Goal: Information Seeking & Learning: Learn about a topic

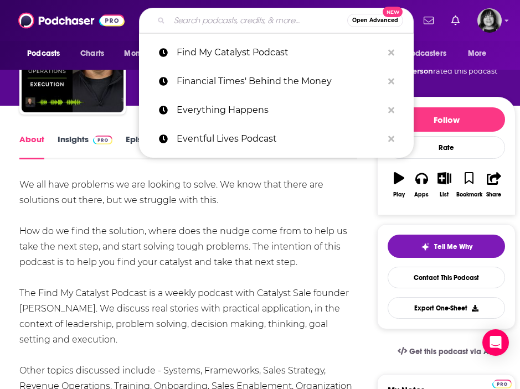
type input "Finding Peak"
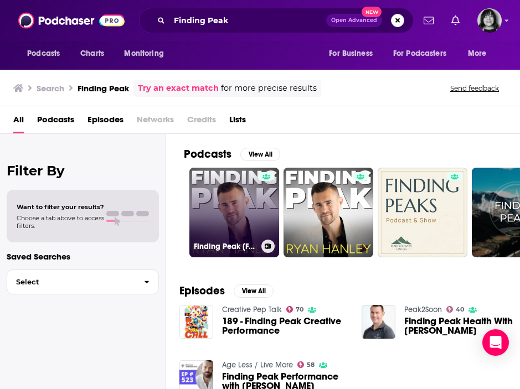
click at [236, 197] on link "Finding Peak [Formerly The Ryan Hanley Show]" at bounding box center [234, 213] width 90 height 90
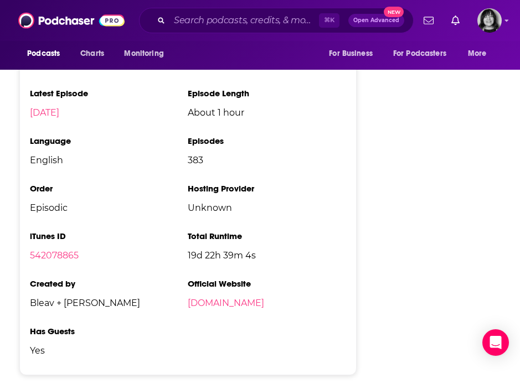
scroll to position [1625, 0]
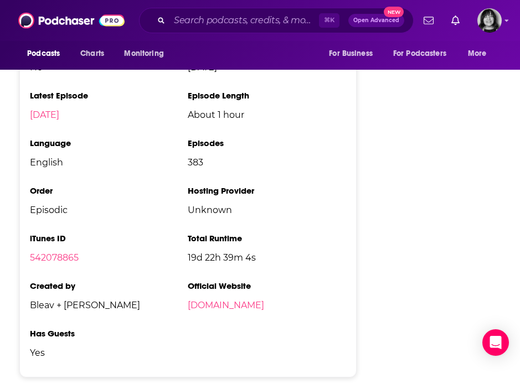
click at [59, 233] on li "iTunes ID 542078865" at bounding box center [109, 252] width 158 height 39
click at [59, 252] on link "542078865" at bounding box center [54, 257] width 49 height 11
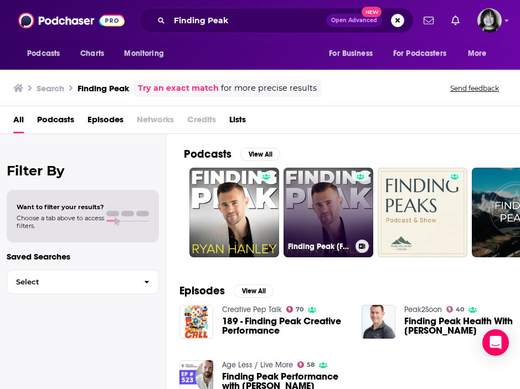
click at [317, 188] on link "Finding Peak [Formerly The Ryan Hanley Show]" at bounding box center [328, 213] width 90 height 90
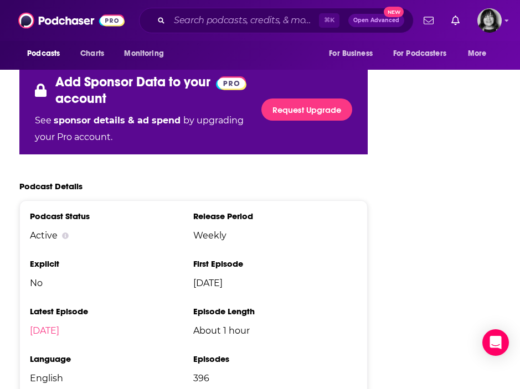
scroll to position [1746, 0]
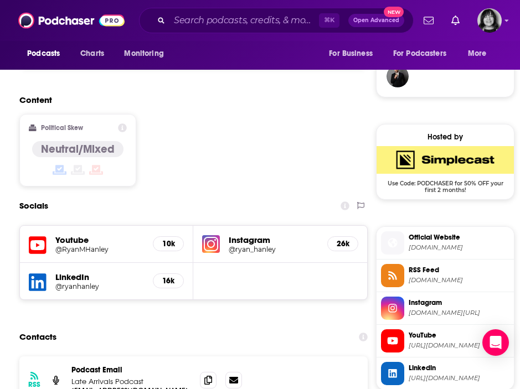
scroll to position [807, 0]
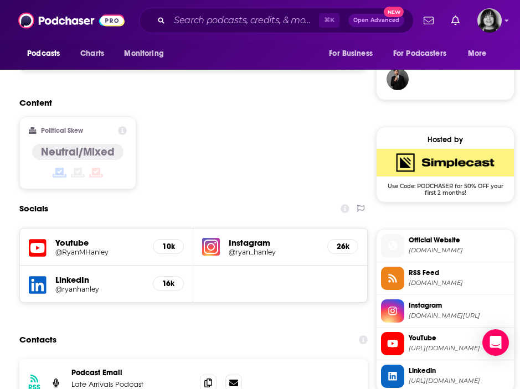
click at [28, 229] on div "Youtube @RyanMHanley 10k" at bounding box center [106, 247] width 173 height 37
click at [35, 238] on icon at bounding box center [38, 248] width 18 height 20
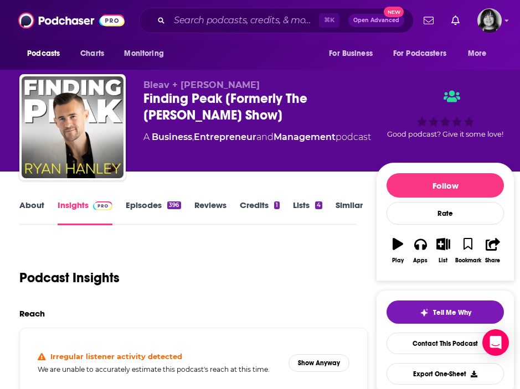
click at [28, 208] on link "About" at bounding box center [31, 212] width 25 height 25
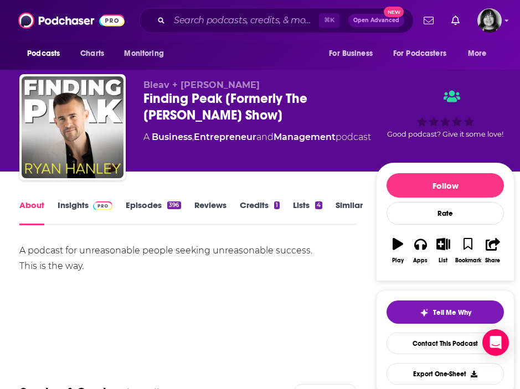
click at [76, 207] on link "Insights" at bounding box center [85, 212] width 55 height 25
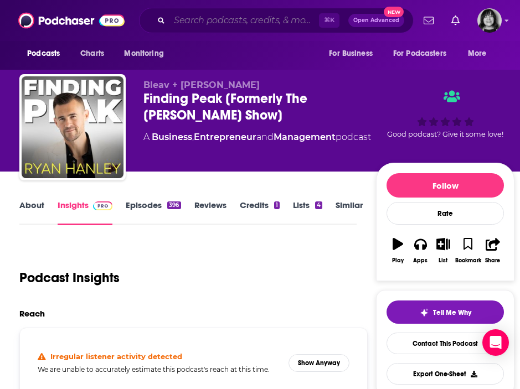
click at [238, 20] on input "Search podcasts, credits, & more..." at bounding box center [243, 21] width 149 height 18
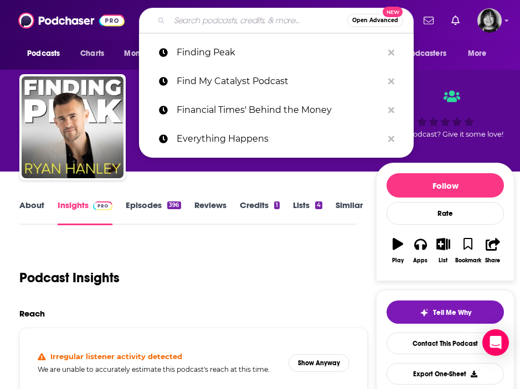
paste input "Fist, Kicks & Flixx"
type input "Fist, Kicks & Flixx"
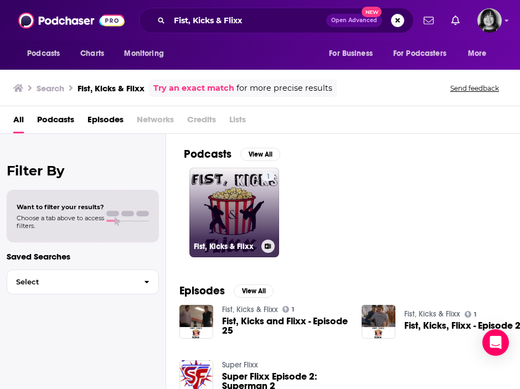
click at [241, 219] on link "1 Fist, Kicks & Flixx" at bounding box center [234, 213] width 90 height 90
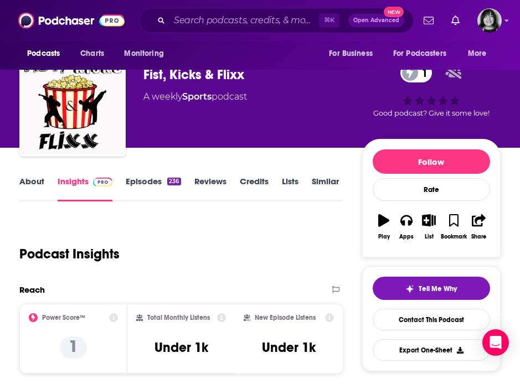
scroll to position [20, 0]
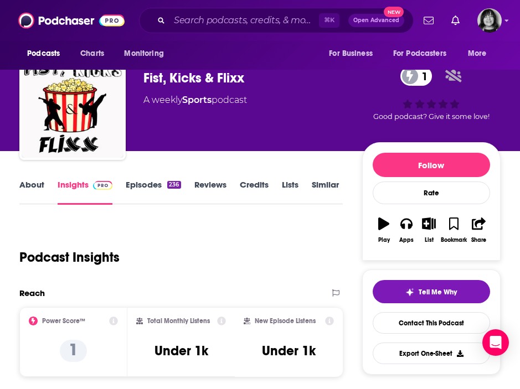
click at [27, 186] on link "About" at bounding box center [31, 191] width 25 height 25
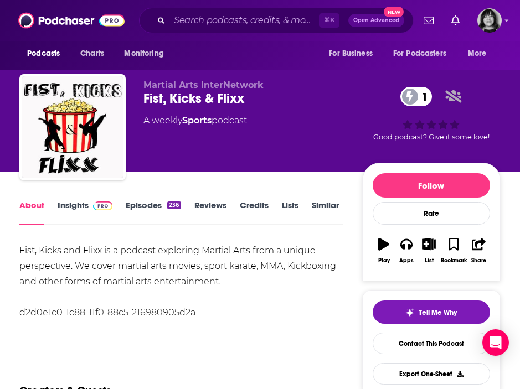
click at [67, 206] on link "Insights" at bounding box center [85, 212] width 55 height 25
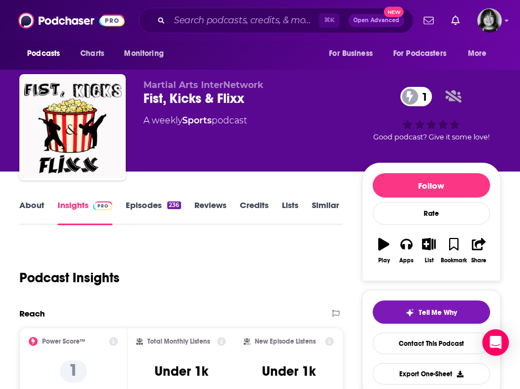
click at [35, 206] on link "About" at bounding box center [31, 212] width 25 height 25
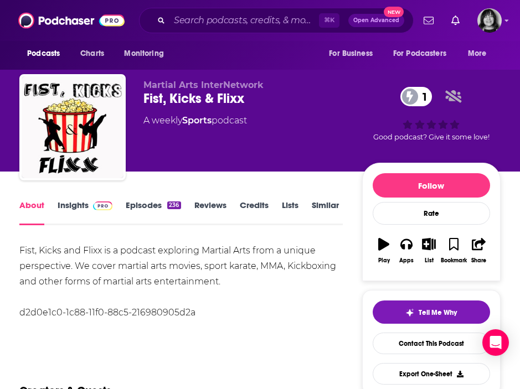
click at [69, 205] on link "Insights" at bounding box center [85, 212] width 55 height 25
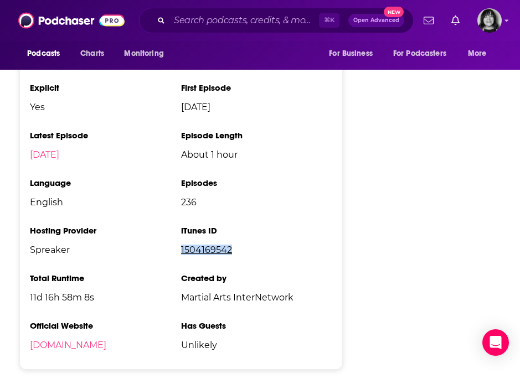
scroll to position [1218, 0]
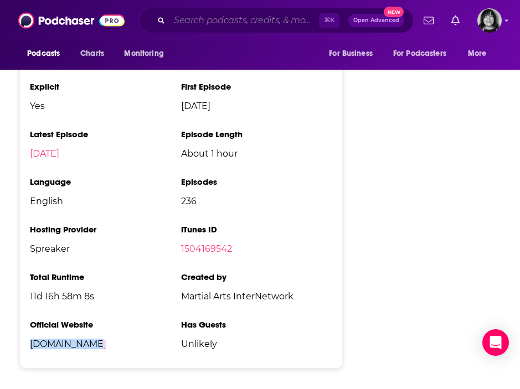
click at [213, 18] on input "Search podcasts, credits, & more..." at bounding box center [243, 21] width 149 height 18
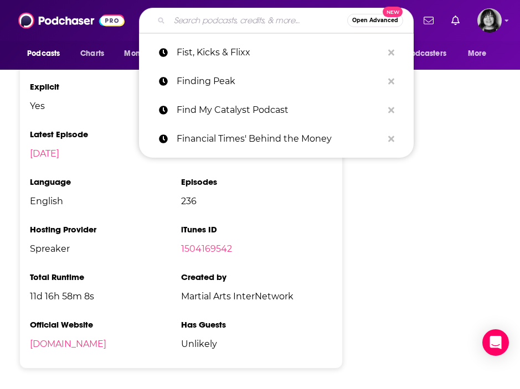
paste input "Focus on Why"
type input "Focus on Why"
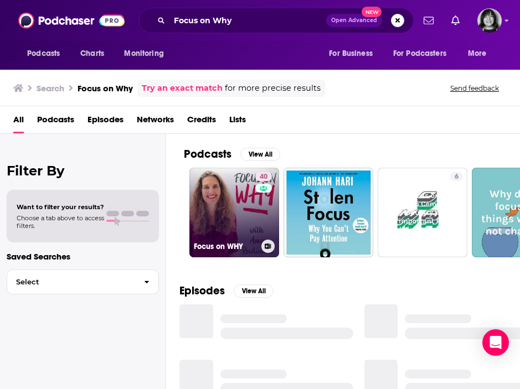
click at [241, 189] on link "40 Focus on WHY" at bounding box center [234, 213] width 90 height 90
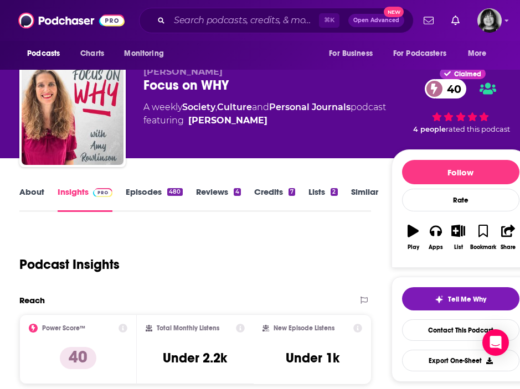
scroll to position [12, 0]
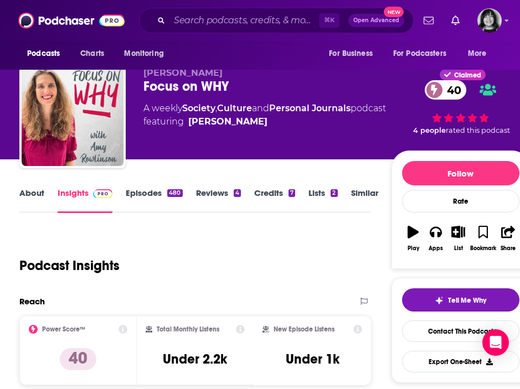
click at [191, 73] on span "Amy Rowlinson" at bounding box center [182, 73] width 79 height 11
copy p "Amy Rowlinson"
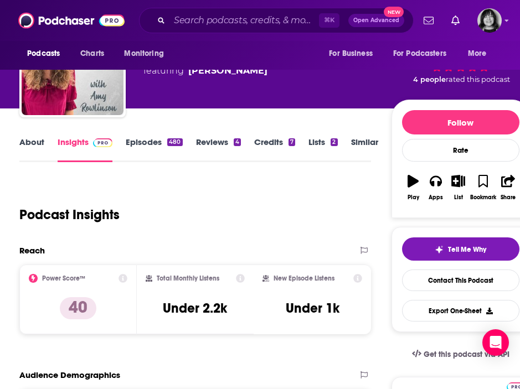
scroll to position [0, 0]
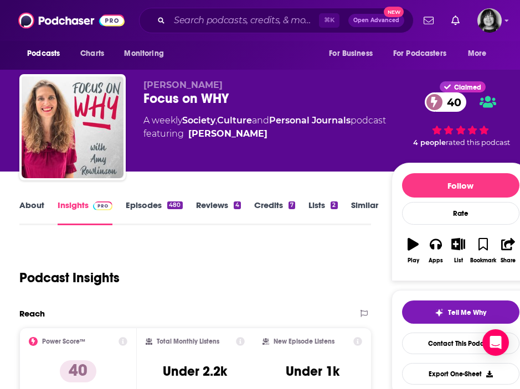
click at [27, 210] on link "About" at bounding box center [31, 212] width 25 height 25
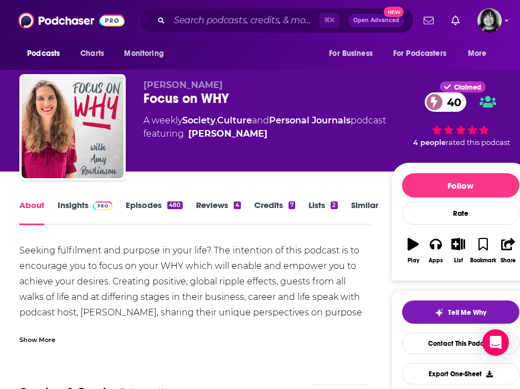
click at [41, 341] on div "Show More" at bounding box center [37, 339] width 36 height 11
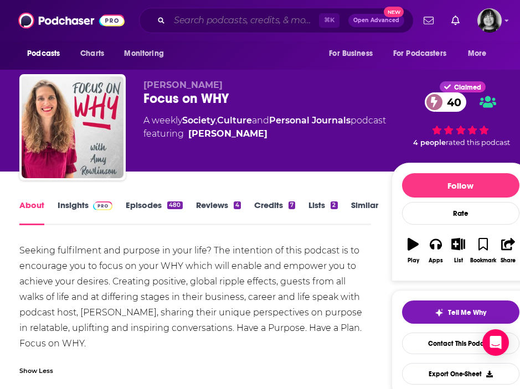
click at [201, 20] on input "Search podcasts, credits, & more..." at bounding box center [243, 21] width 149 height 18
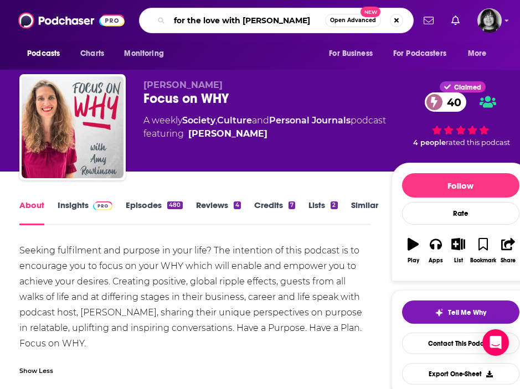
type input "for the love with jen hatmaker"
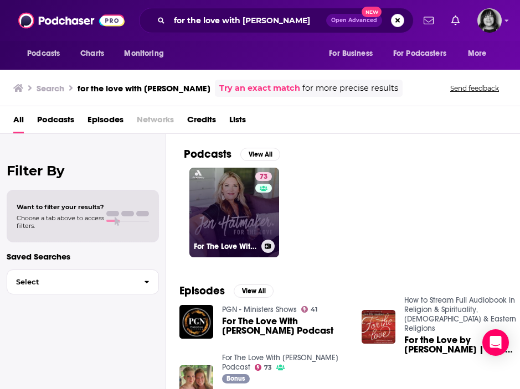
click at [227, 206] on link "73 For The Love With Jen Hatmaker Podcast" at bounding box center [234, 213] width 90 height 90
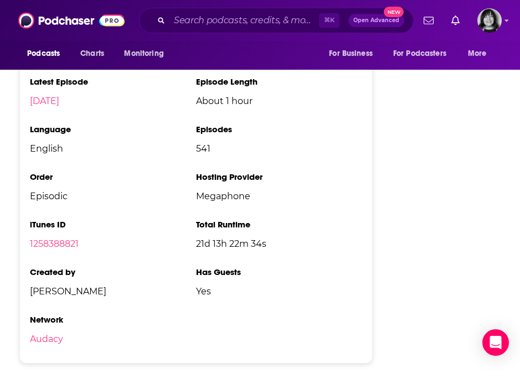
scroll to position [2098, 0]
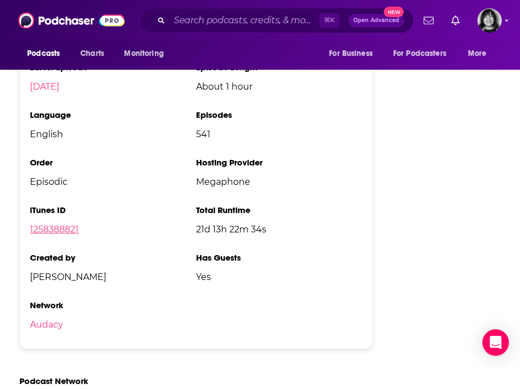
click at [62, 224] on link "1258388821" at bounding box center [54, 229] width 49 height 11
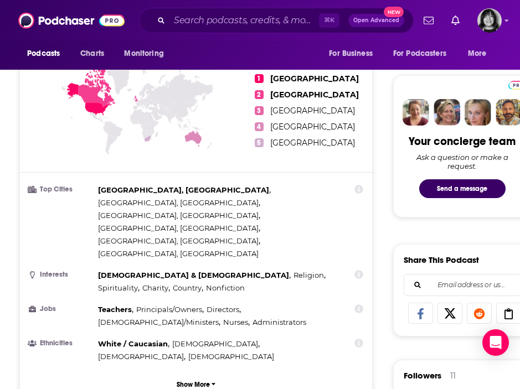
scroll to position [0, 0]
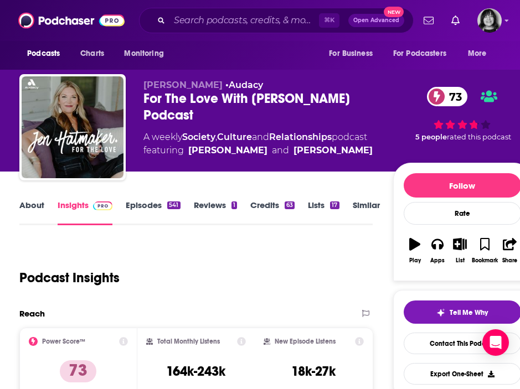
click at [37, 209] on link "About" at bounding box center [31, 212] width 25 height 25
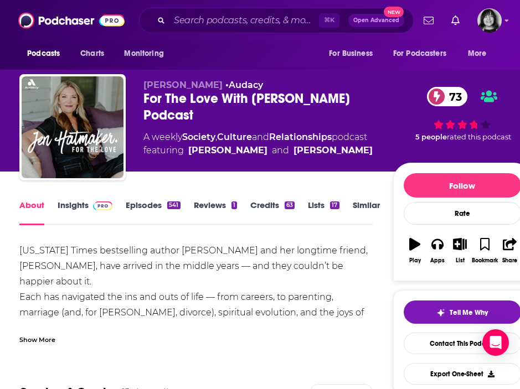
click at [44, 338] on div "Show More" at bounding box center [37, 339] width 36 height 11
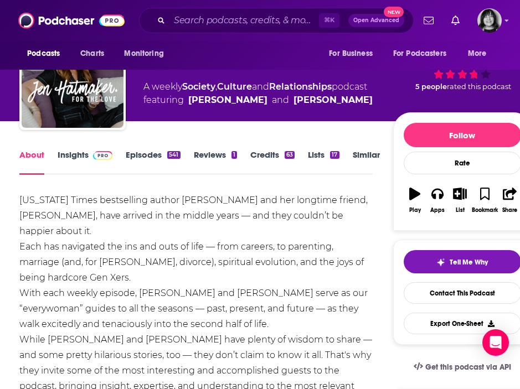
scroll to position [50, 0]
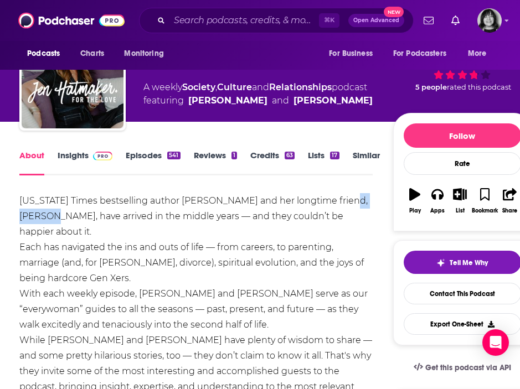
drag, startPoint x: 50, startPoint y: 217, endPoint x: 346, endPoint y: 206, distance: 296.8
click at [346, 206] on div "New York Times bestselling author Jen Hatmaker and her longtime friend, Amy Har…" at bounding box center [195, 340] width 353 height 294
copy div "Amy Hardin"
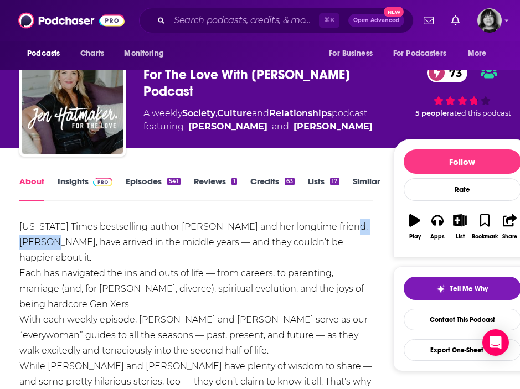
scroll to position [21, 0]
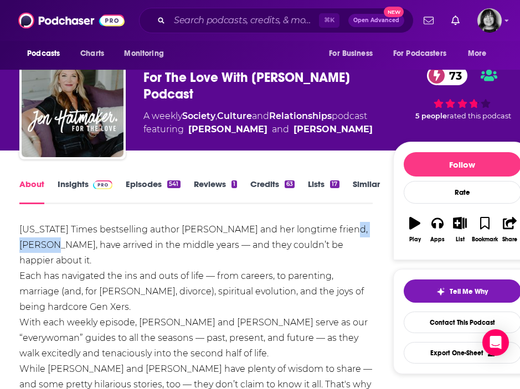
click at [66, 180] on link "Insights" at bounding box center [85, 191] width 55 height 25
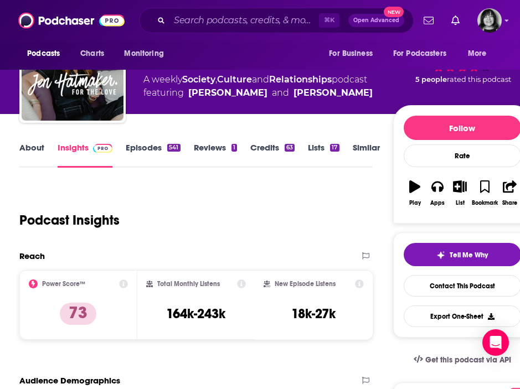
scroll to position [80, 0]
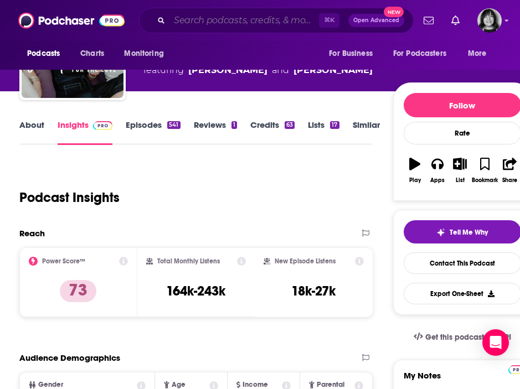
click at [217, 20] on input "Search podcasts, credits, & more..." at bounding box center [243, 21] width 149 height 18
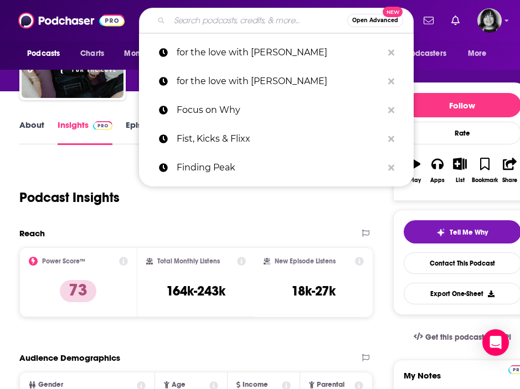
paste input "Forever35"
type input "Forever35"
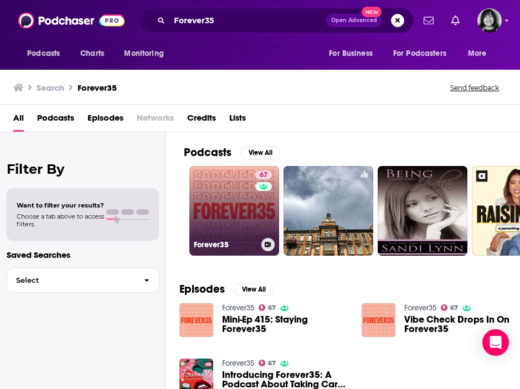
click at [236, 205] on link "67 Forever35" at bounding box center [234, 211] width 90 height 90
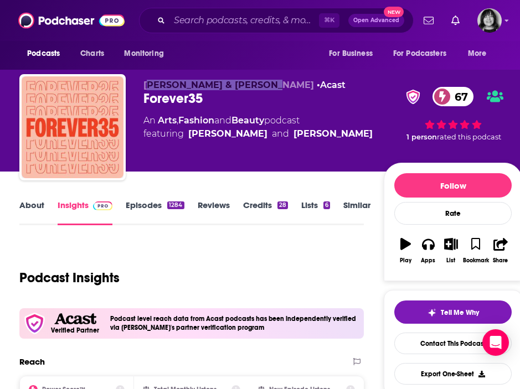
drag, startPoint x: 255, startPoint y: 83, endPoint x: 150, endPoint y: 85, distance: 104.0
click at [150, 85] on p "Doree Shafrir & Elise Hu • Acast" at bounding box center [263, 85] width 240 height 11
copy span "oree Shafrir & Elise Hu"
click at [23, 210] on link "About" at bounding box center [31, 212] width 25 height 25
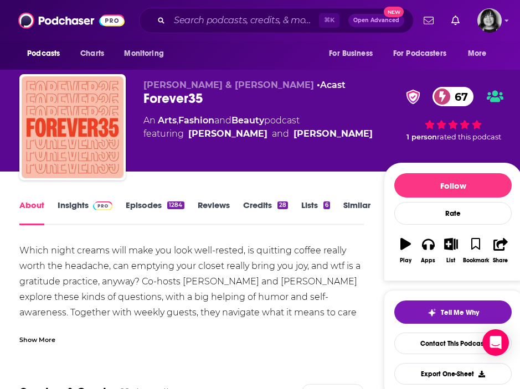
click at [26, 332] on div "Show More" at bounding box center [191, 335] width 344 height 19
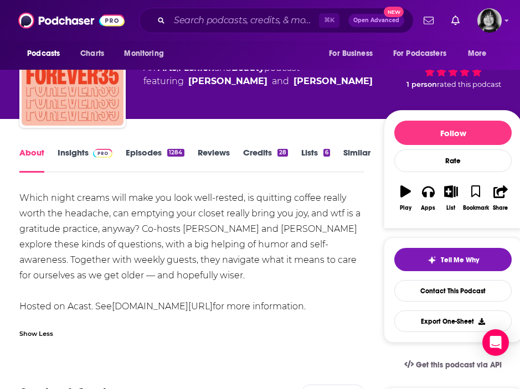
scroll to position [54, 0]
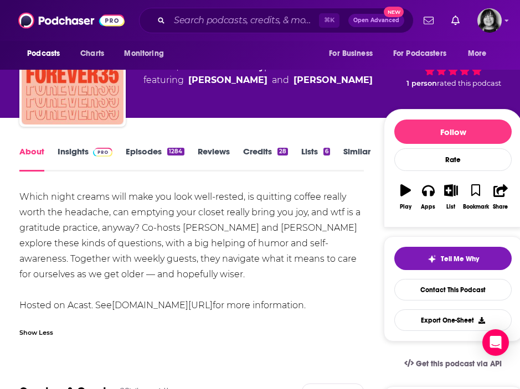
click at [78, 150] on link "Insights" at bounding box center [85, 158] width 55 height 25
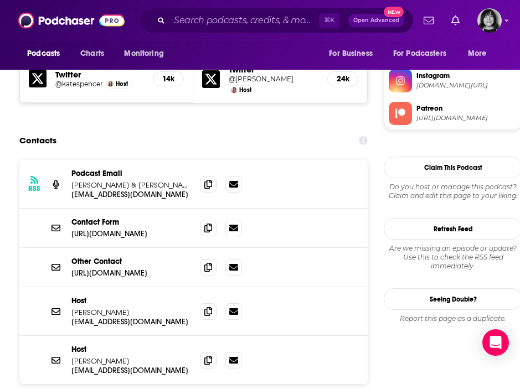
scroll to position [1104, 0]
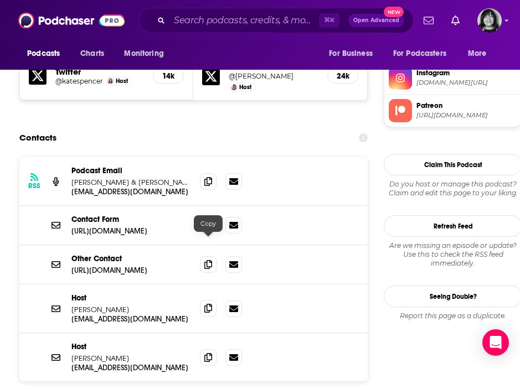
click at [204, 304] on icon at bounding box center [208, 308] width 8 height 9
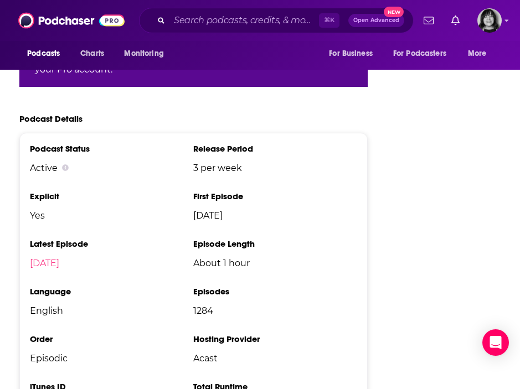
scroll to position [2316, 0]
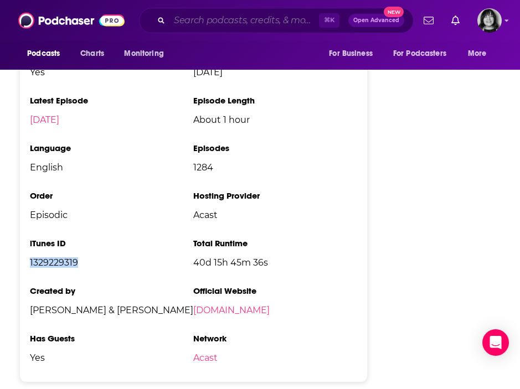
click at [200, 22] on input "Search podcasts, credits, & more..." at bounding box center [243, 21] width 149 height 18
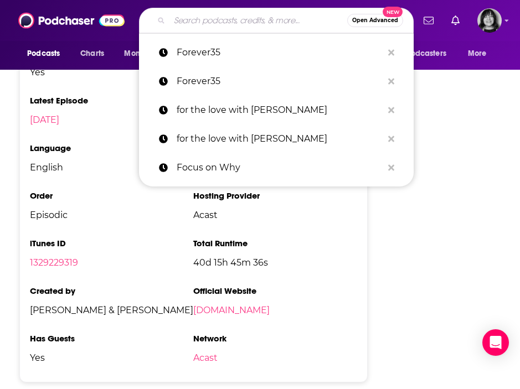
paste input "Framework Leadership"
type input "Framework Leadership"
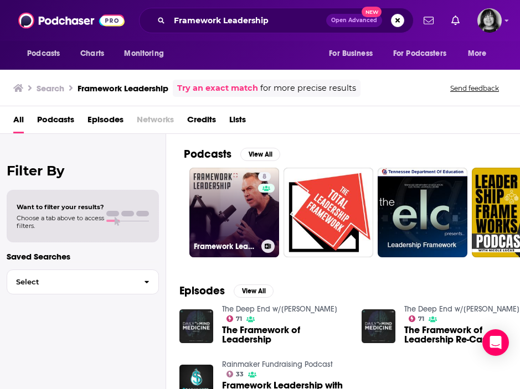
click at [206, 211] on link "8 Framework Leadership" at bounding box center [234, 213] width 90 height 90
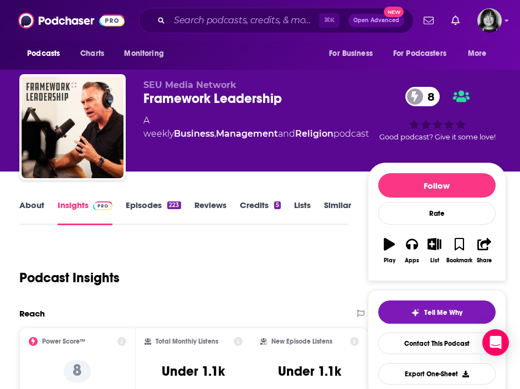
scroll to position [43, 0]
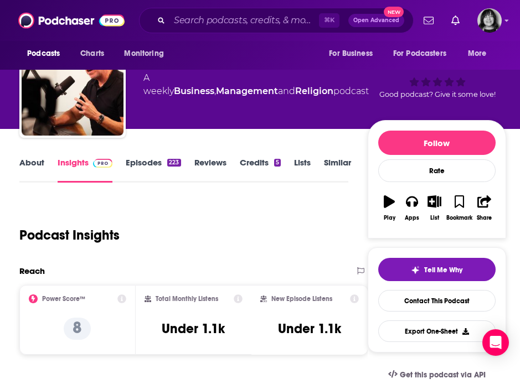
click at [38, 163] on link "About" at bounding box center [31, 169] width 25 height 25
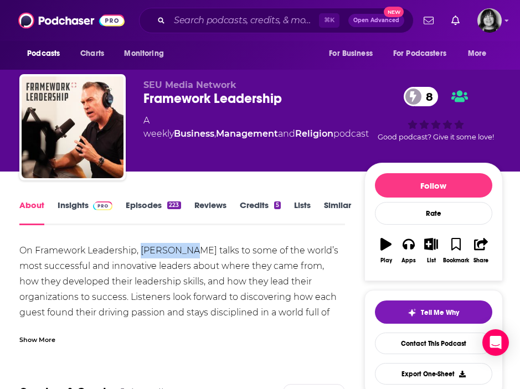
drag, startPoint x: 184, startPoint y: 253, endPoint x: 142, endPoint y: 256, distance: 42.7
click at [142, 256] on div "On Framework Leadership, Kent Ingle talks to some of the world’s most successfu…" at bounding box center [181, 297] width 325 height 108
copy div "Kent Ingle"
click at [44, 339] on div "Show More" at bounding box center [37, 339] width 36 height 11
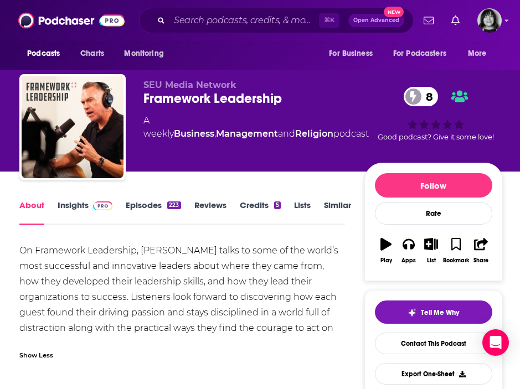
click at [72, 204] on link "Insights" at bounding box center [85, 212] width 55 height 25
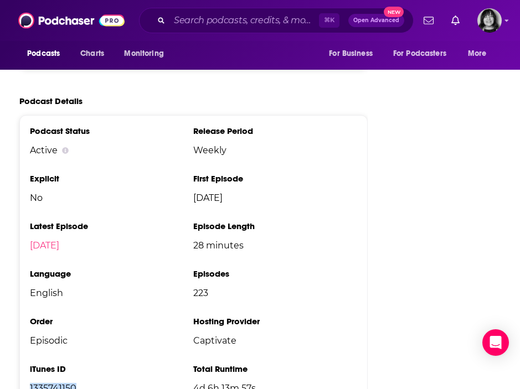
scroll to position [1476, 0]
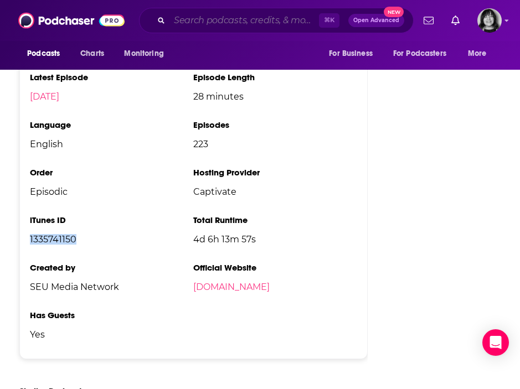
click at [194, 22] on input "Search podcasts, credits, & more..." at bounding box center [243, 21] width 149 height 18
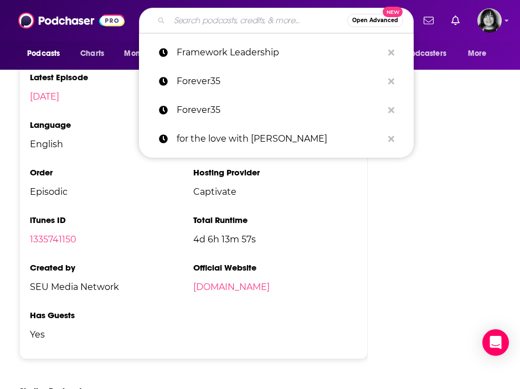
paste input "Fresh Air"
type input "Fresh Air"
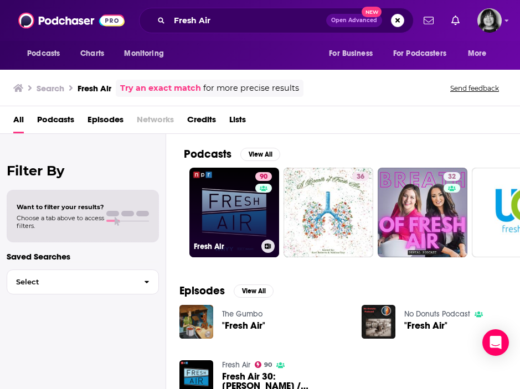
click at [236, 214] on link "90 Fresh Air" at bounding box center [234, 213] width 90 height 90
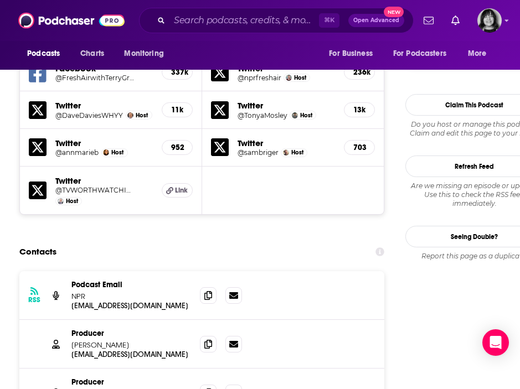
scroll to position [1029, 0]
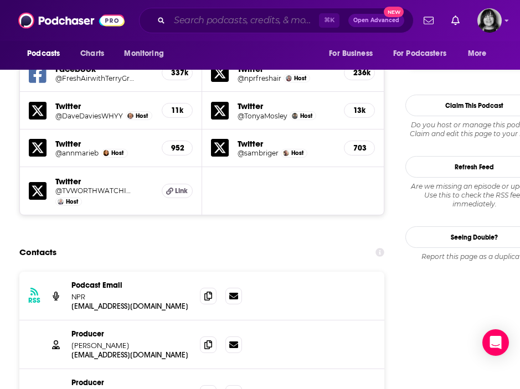
click at [198, 17] on input "Search podcasts, credits, & more..." at bounding box center [243, 21] width 149 height 18
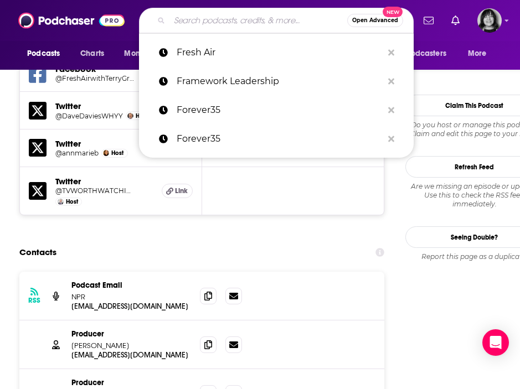
paste input "From Scratch"
type input "From Scratch"
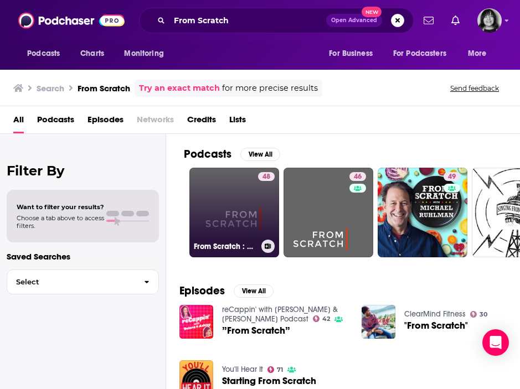
click at [211, 220] on link "48 From Scratch : NPR" at bounding box center [234, 213] width 90 height 90
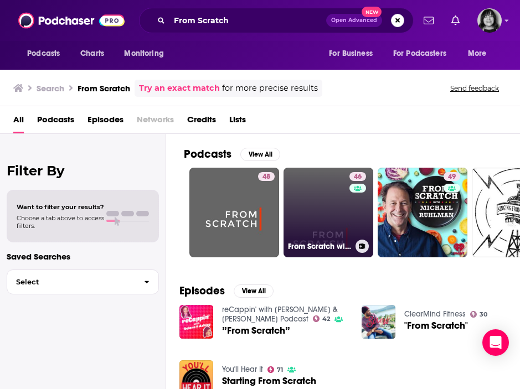
click at [336, 189] on link "46 From Scratch with Jessica Harris" at bounding box center [328, 213] width 90 height 90
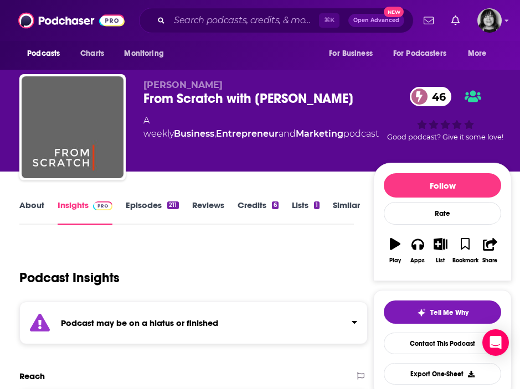
click at [162, 328] on strong "Podcast may be on a hiatus or finished" at bounding box center [139, 323] width 157 height 11
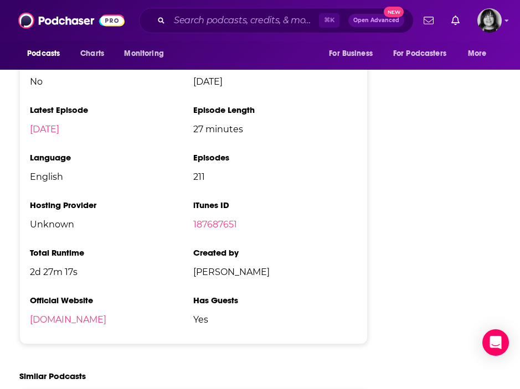
scroll to position [1615, 0]
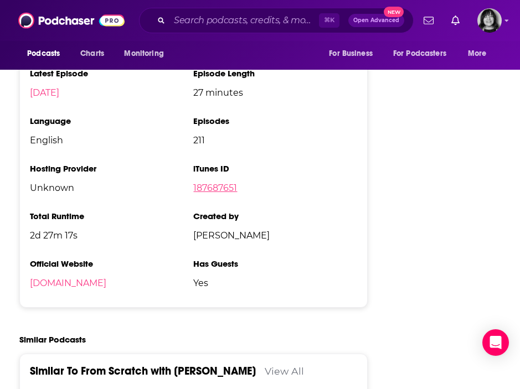
click at [216, 183] on link "187687651" at bounding box center [215, 188] width 44 height 11
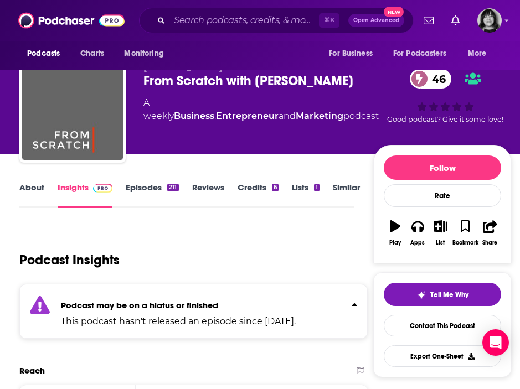
scroll to position [0, 0]
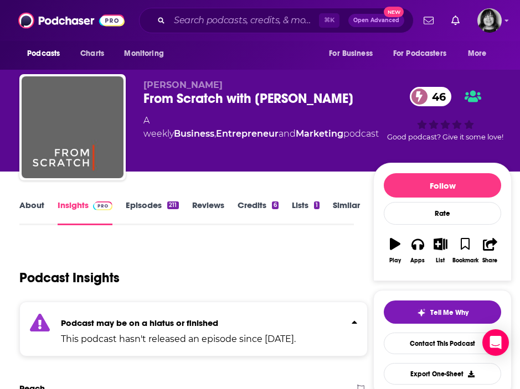
click at [191, 84] on span "Jessica Harris" at bounding box center [182, 85] width 79 height 11
copy p "Jessica Harris"
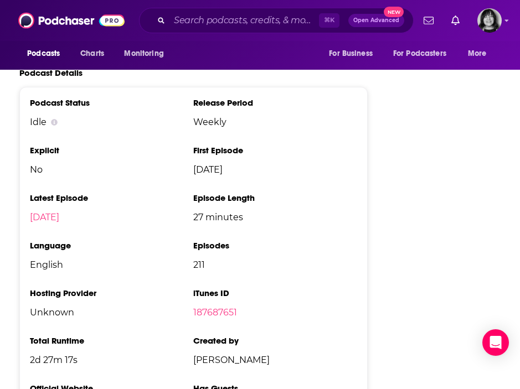
scroll to position [1506, 0]
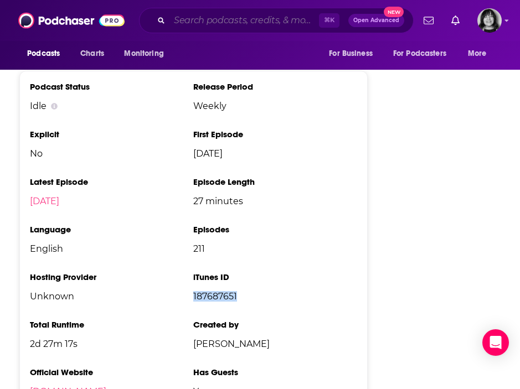
click at [200, 18] on input "Search podcasts, credits, & more..." at bounding box center [243, 21] width 149 height 18
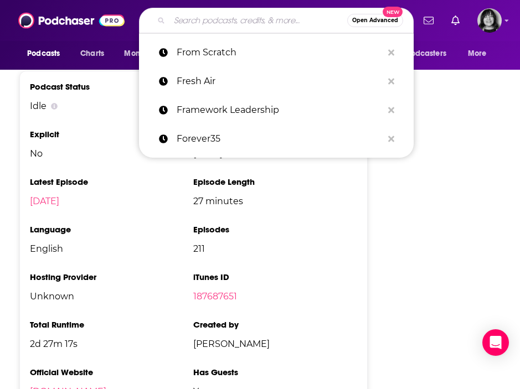
paste input "Futur"
type input "Futur"
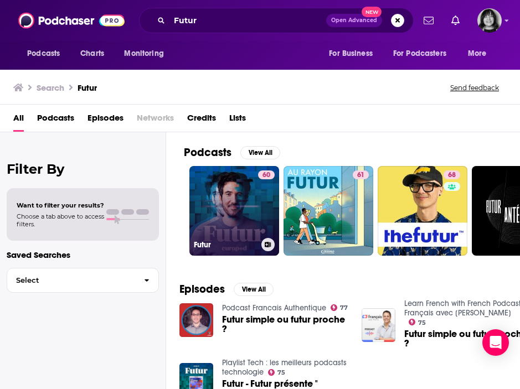
click at [210, 229] on link "60 Futur" at bounding box center [234, 211] width 90 height 90
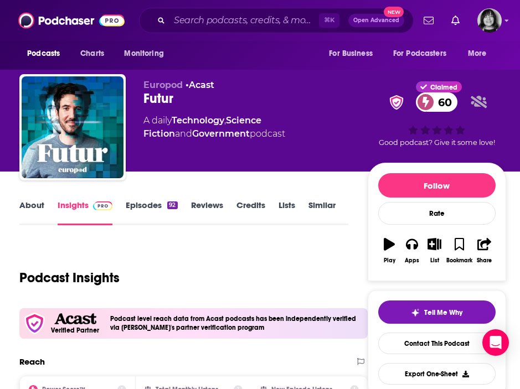
click at [33, 204] on link "About" at bounding box center [31, 212] width 25 height 25
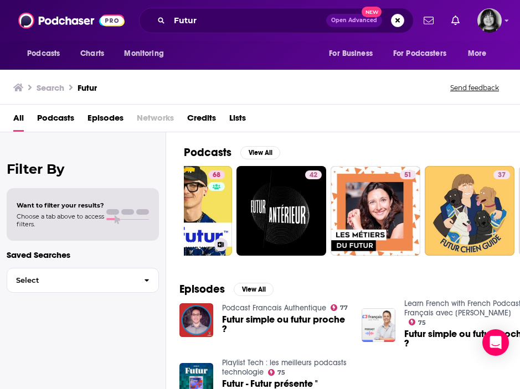
scroll to position [0, 236]
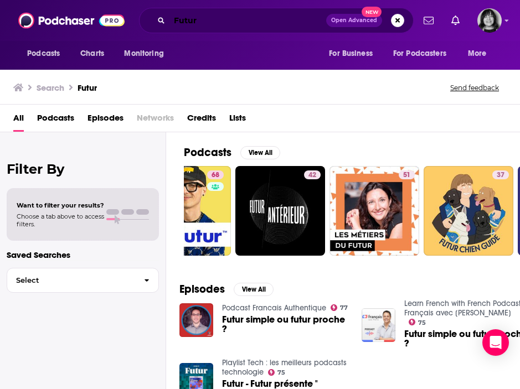
click at [207, 20] on input "Futur" at bounding box center [247, 21] width 157 height 18
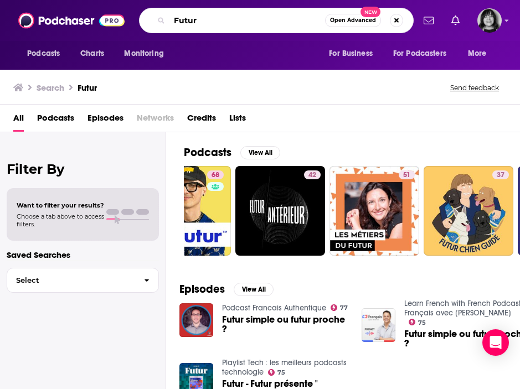
click at [207, 20] on input "Futur" at bounding box center [246, 21] width 155 height 18
paste input "The Futur with Chris Do"
type input "The Futur with Chris Do"
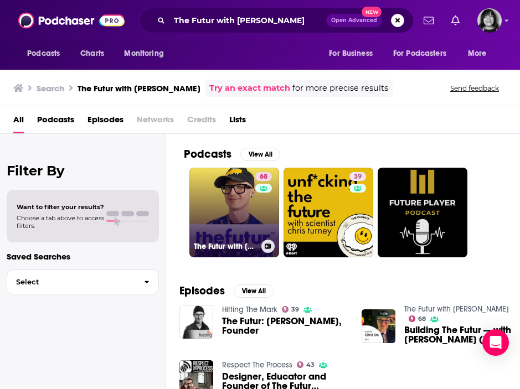
click at [230, 214] on link "68 The Futur with Chris Do" at bounding box center [234, 213] width 90 height 90
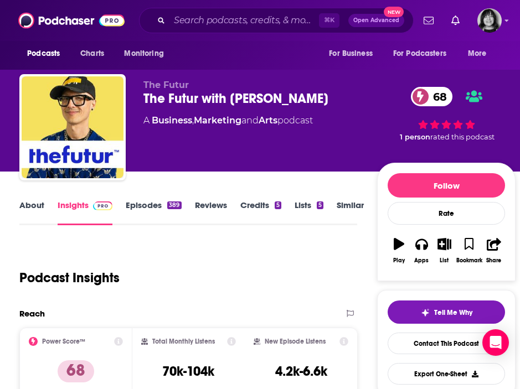
scroll to position [17, 0]
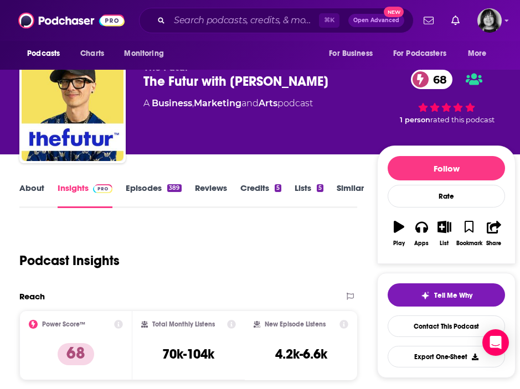
click at [34, 184] on link "About" at bounding box center [31, 195] width 25 height 25
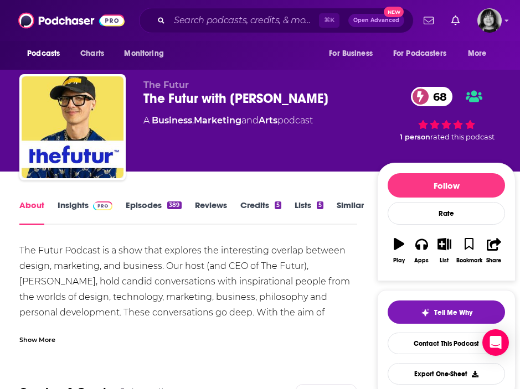
click at [40, 339] on div "Show More" at bounding box center [37, 339] width 36 height 11
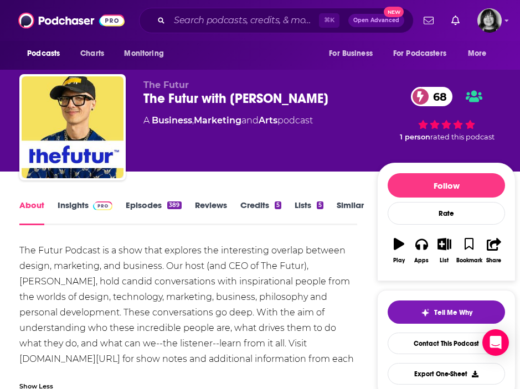
click at [69, 204] on link "Insights" at bounding box center [85, 212] width 55 height 25
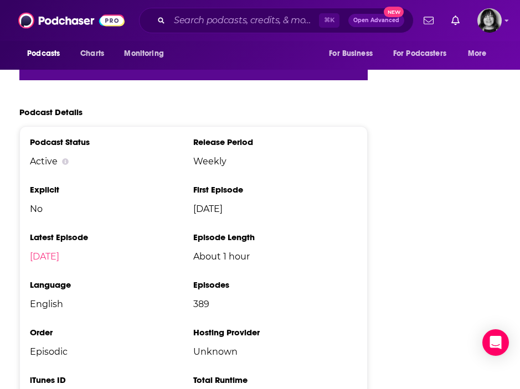
scroll to position [2174, 0]
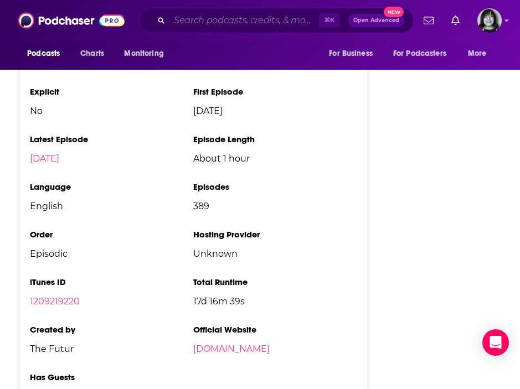
click at [196, 27] on input "Search podcasts, credits, & more..." at bounding box center [243, 21] width 149 height 18
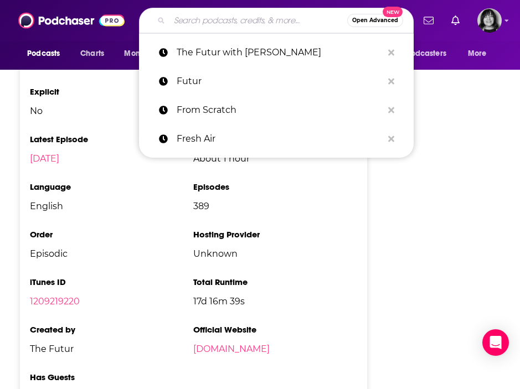
paste input "Future U Podcast"
type input "Future U Podcast"
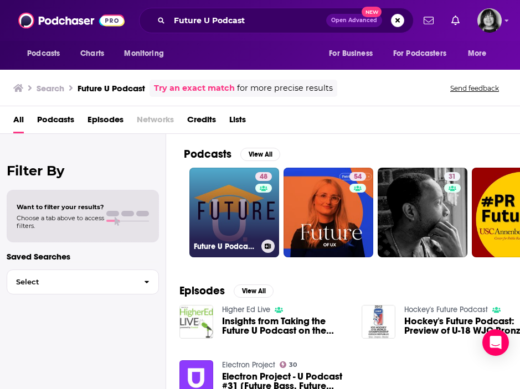
click at [233, 198] on link "48 Future U Podcast - The Pulse of Higher Ed" at bounding box center [234, 213] width 90 height 90
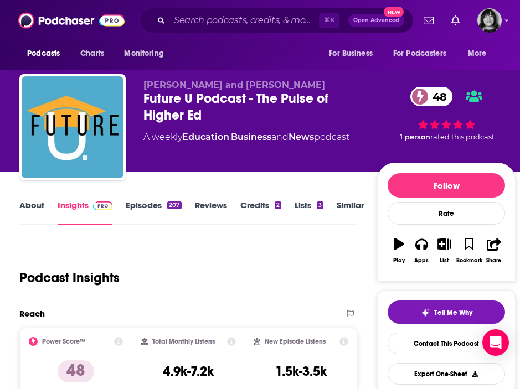
click at [224, 82] on span "Jeff Selingo and Michael Horn" at bounding box center [233, 85] width 181 height 11
click at [34, 205] on link "About" at bounding box center [31, 212] width 25 height 25
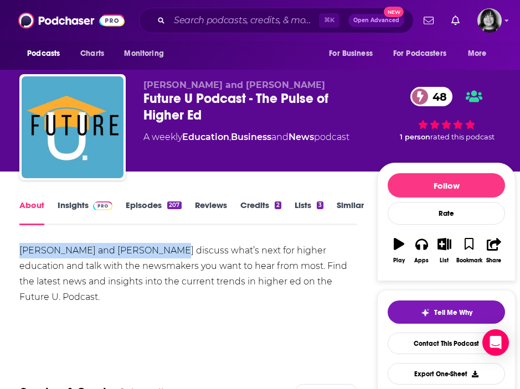
drag, startPoint x: 152, startPoint y: 251, endPoint x: 12, endPoint y: 253, distance: 140.0
copy div "Jeff Selingo and Michael Horn"
click at [75, 205] on link "Insights" at bounding box center [85, 212] width 55 height 25
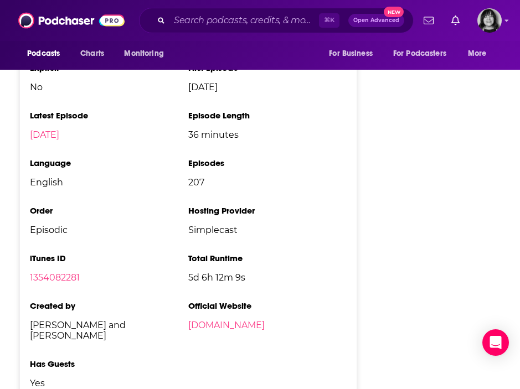
scroll to position [1600, 0]
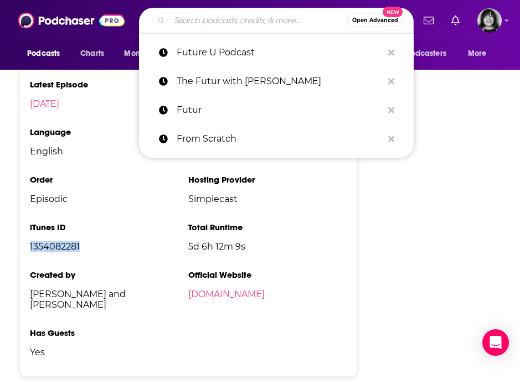
click at [192, 27] on input "Search podcasts, credits, & more..." at bounding box center [258, 21] width 178 height 18
paste input "Genius Leadership"
type input "Genius Leadership"
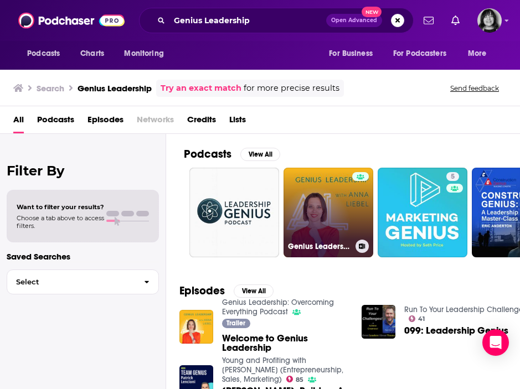
click at [322, 206] on link "Genius Leadership: Overcoming Everything Podcast" at bounding box center [328, 213] width 90 height 90
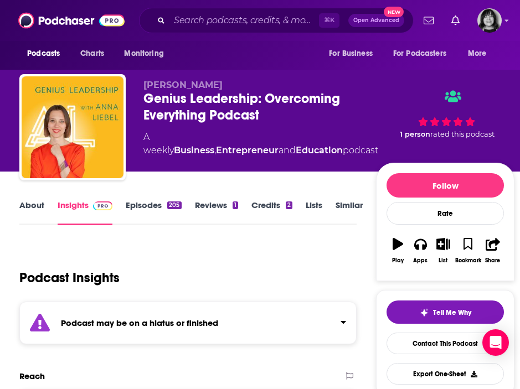
click at [242, 314] on div "Podcast may be on a hiatus or finished" at bounding box center [187, 323] width 336 height 43
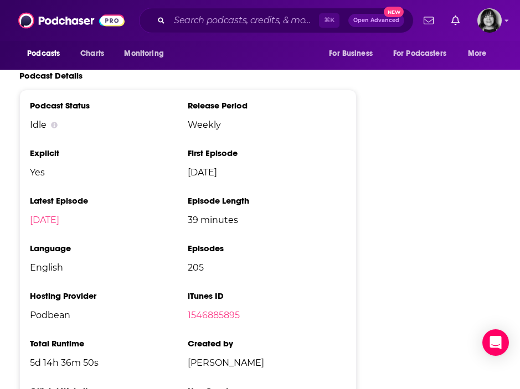
scroll to position [1431, 0]
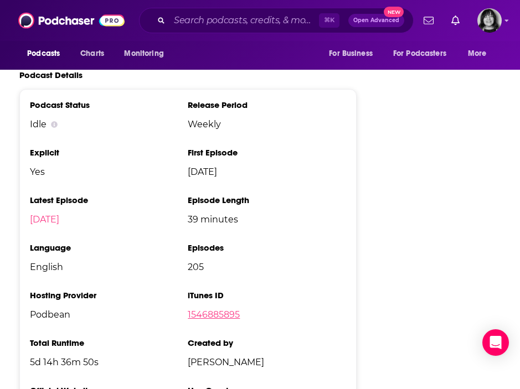
click at [226, 309] on link "1546885895" at bounding box center [214, 314] width 52 height 11
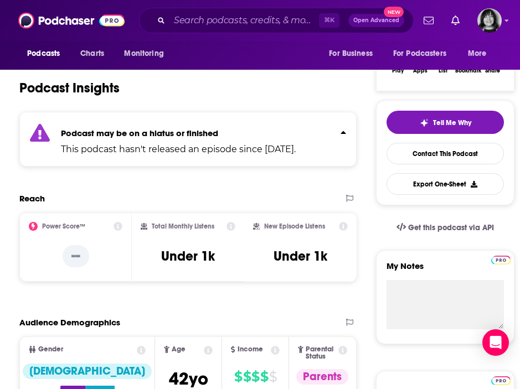
scroll to position [0, 0]
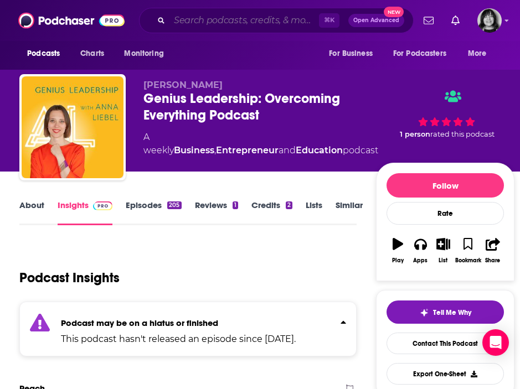
click at [178, 17] on input "Search podcasts, credits, & more..." at bounding box center [243, 21] width 149 height 18
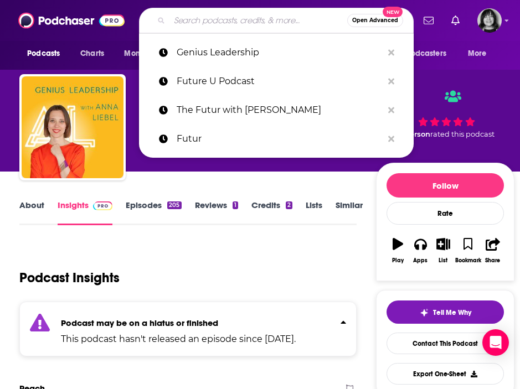
paste input "Genius Life with [PERSON_NAME]"
type input "Genius Life with [PERSON_NAME]"
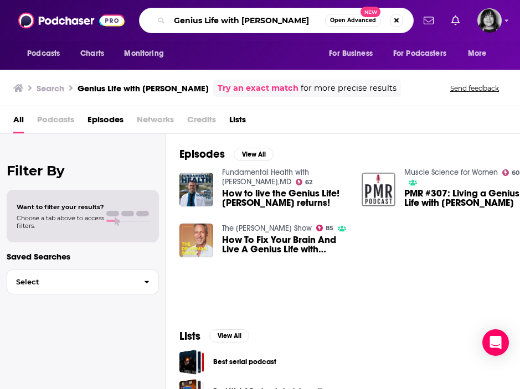
drag, startPoint x: 240, startPoint y: 22, endPoint x: 132, endPoint y: 18, distance: 107.4
click at [132, 18] on div "Podcasts Charts Monitoring Genius Life with Max Lugavere Open Advanced New For …" at bounding box center [271, 20] width 283 height 25
click at [224, 20] on input "[PERSON_NAME]" at bounding box center [246, 21] width 155 height 18
type input "[PERSON_NAME]"
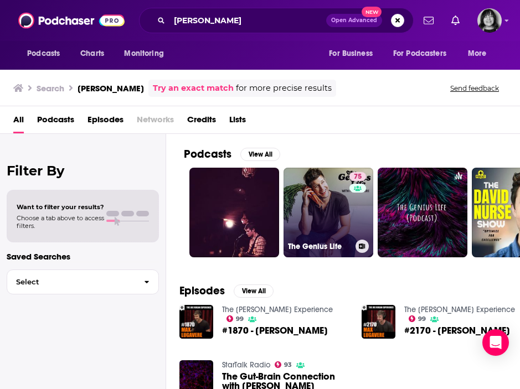
click at [307, 192] on link "75 The Genius Life" at bounding box center [328, 213] width 90 height 90
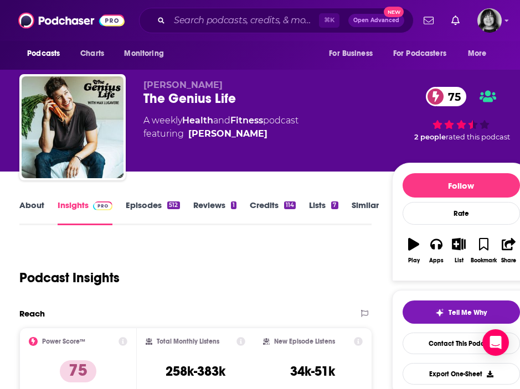
click at [30, 202] on link "About" at bounding box center [31, 212] width 25 height 25
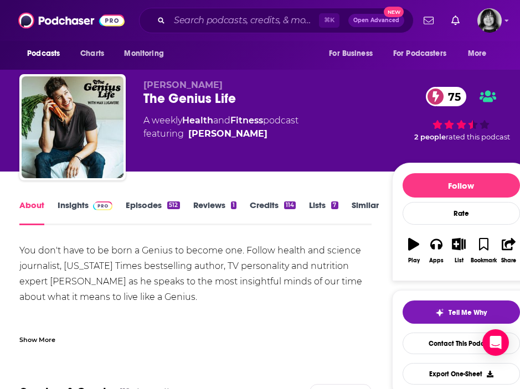
click at [37, 343] on div "Show More" at bounding box center [37, 339] width 36 height 11
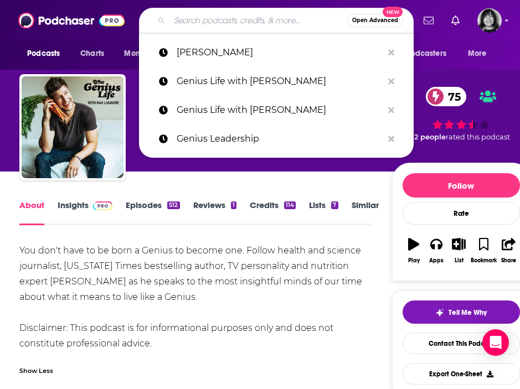
click at [210, 22] on input "Search podcasts, credits, & more..." at bounding box center [258, 21] width 178 height 18
paste input "Girls Night with [PERSON_NAME] [PERSON_NAME]"
type input "Girls Night with [PERSON_NAME] [PERSON_NAME]"
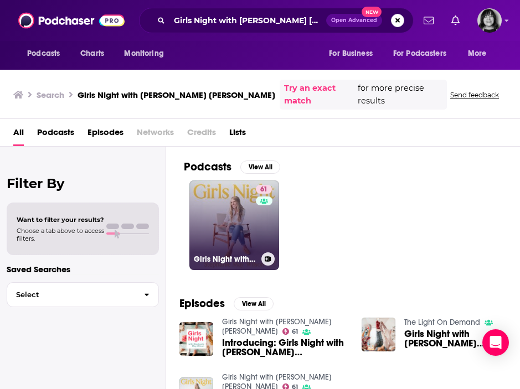
click at [230, 196] on link "61 Girls Night with Stephanie May Wilson" at bounding box center [234, 225] width 90 height 90
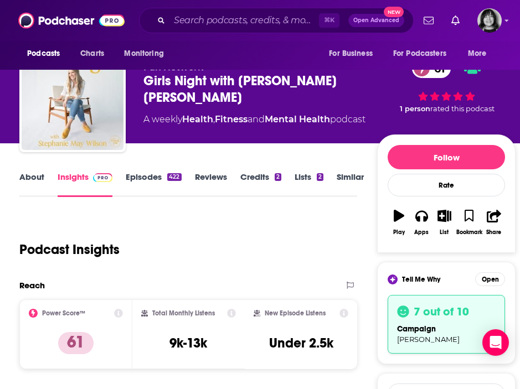
scroll to position [8, 0]
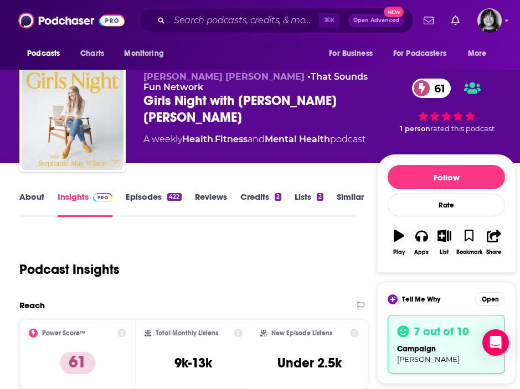
click at [30, 203] on link "About" at bounding box center [31, 203] width 25 height 25
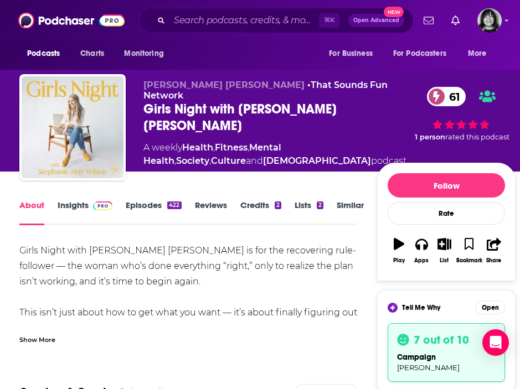
scroll to position [19, 0]
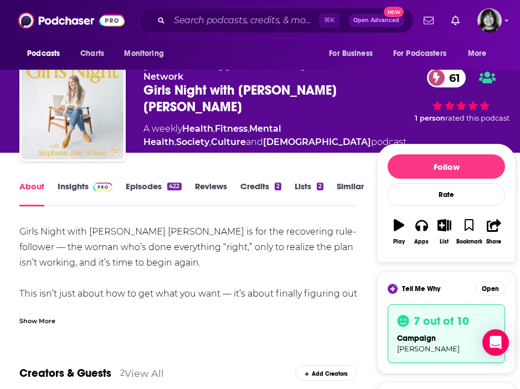
click at [41, 322] on div "Show More" at bounding box center [37, 320] width 36 height 11
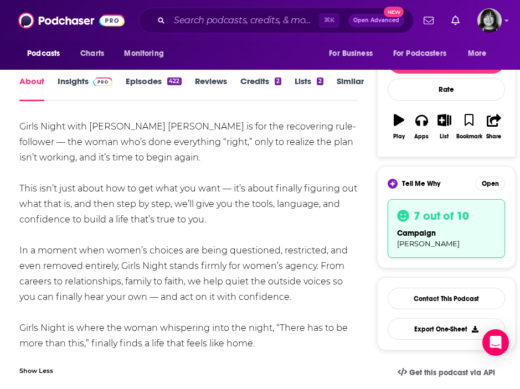
scroll to position [0, 0]
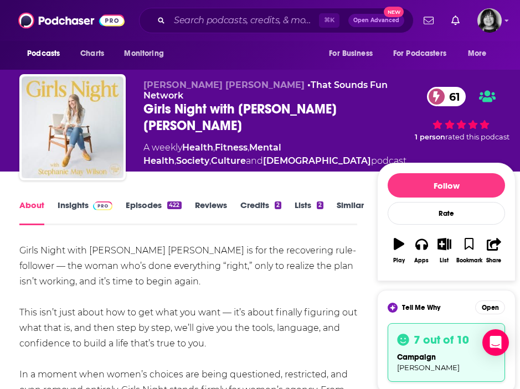
click at [64, 209] on link "Insights" at bounding box center [85, 212] width 55 height 25
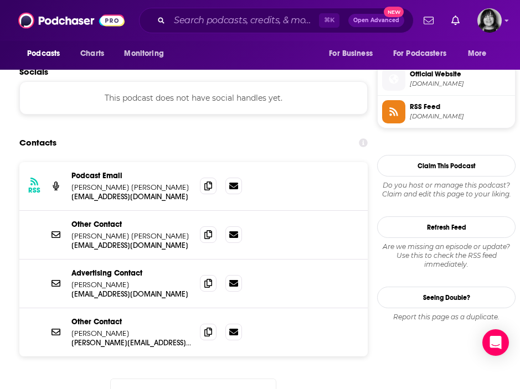
scroll to position [948, 0]
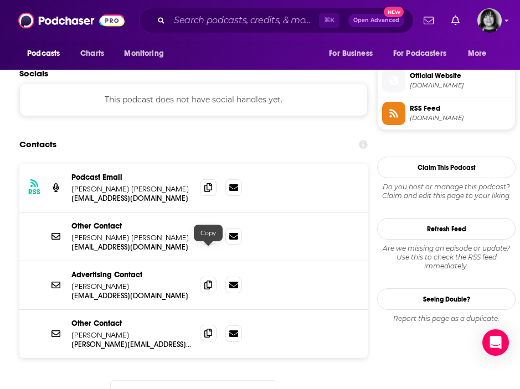
click at [205, 325] on span at bounding box center [208, 333] width 17 height 17
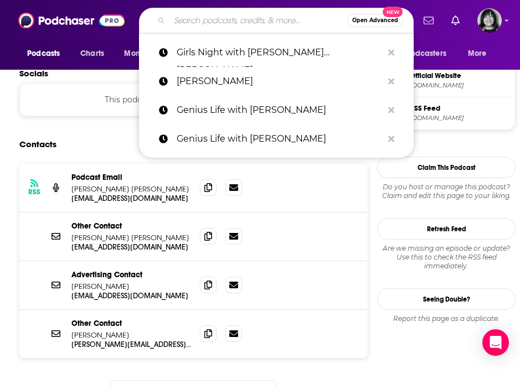
click at [199, 24] on input "Search podcasts, credits, & more..." at bounding box center [258, 21] width 178 height 18
paste input "Give and Take"
type input "Give and Take"
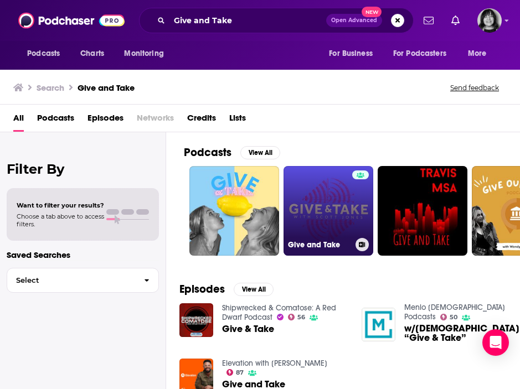
click at [324, 201] on link "Give and Take" at bounding box center [328, 211] width 90 height 90
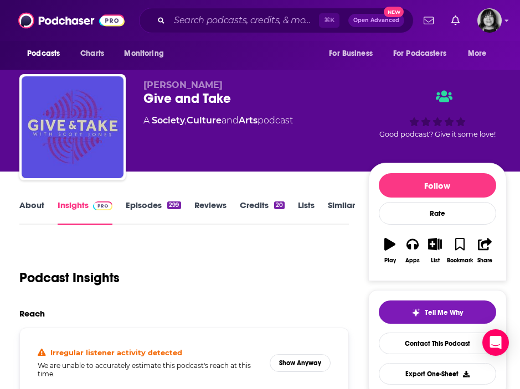
click at [38, 207] on link "About" at bounding box center [31, 212] width 25 height 25
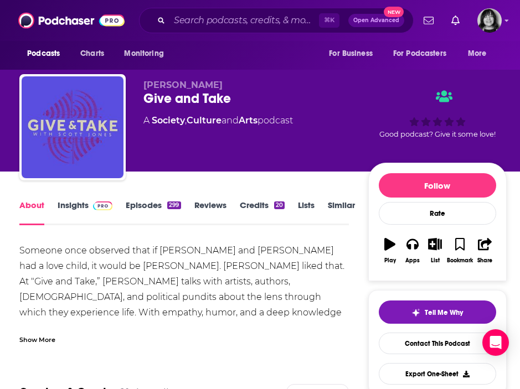
click at [40, 339] on div "Show More" at bounding box center [37, 339] width 36 height 11
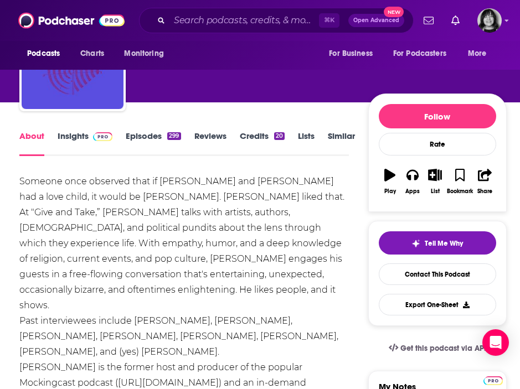
scroll to position [70, 0]
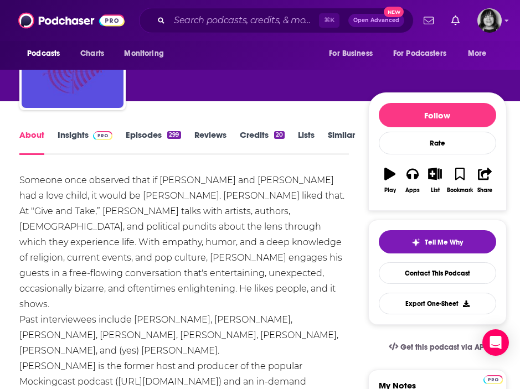
click at [186, 215] on div "Someone once observed that if [PERSON_NAME] and [PERSON_NAME] had a love child,…" at bounding box center [183, 312] width 329 height 279
click at [71, 134] on link "Insights" at bounding box center [85, 141] width 55 height 25
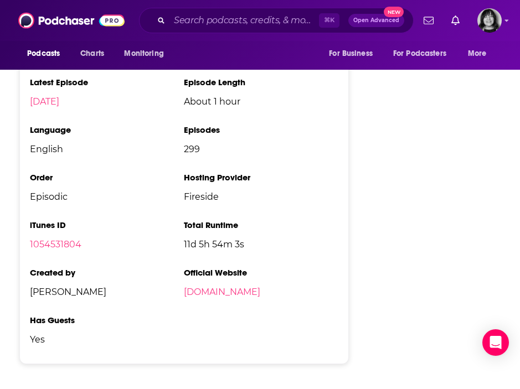
scroll to position [1489, 0]
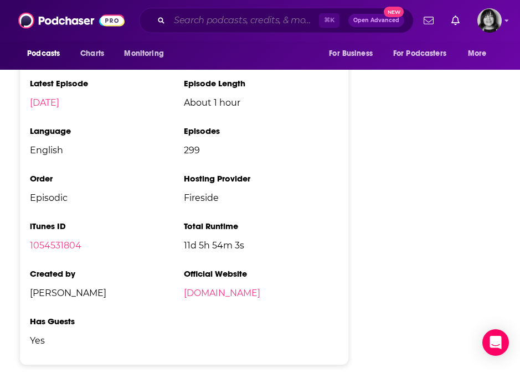
click at [215, 20] on input "Search podcasts, credits, & more..." at bounding box center [243, 21] width 149 height 18
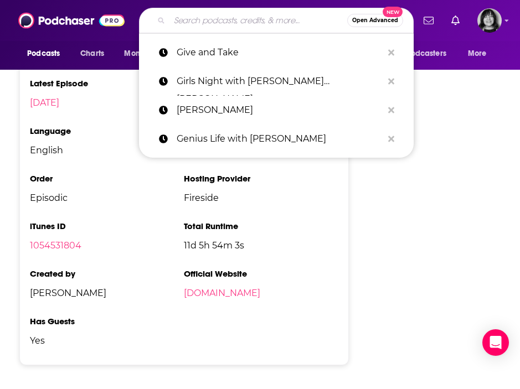
paste input "[EMAIL_ADDRESS][DOMAIN_NAME]"
type input "[EMAIL_ADDRESS][DOMAIN_NAME]"
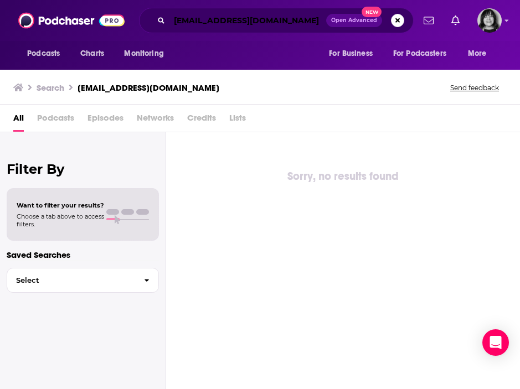
click at [207, 26] on input "[EMAIL_ADDRESS][DOMAIN_NAME]" at bounding box center [247, 21] width 157 height 18
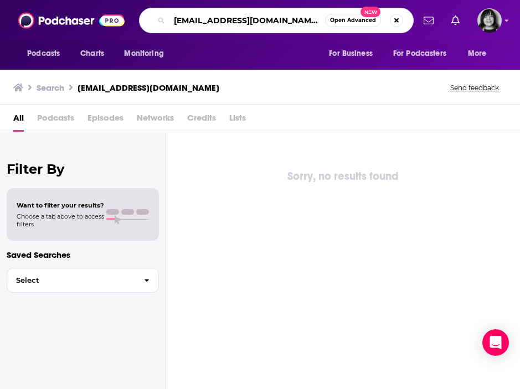
click at [207, 26] on input "[EMAIL_ADDRESS][DOMAIN_NAME]" at bounding box center [246, 21] width 155 height 18
paste input "Growth Mindset Psychology: The Science of Self-Improvement"
type input "Growth Mindset Psychology: The Science of Self-Improvement"
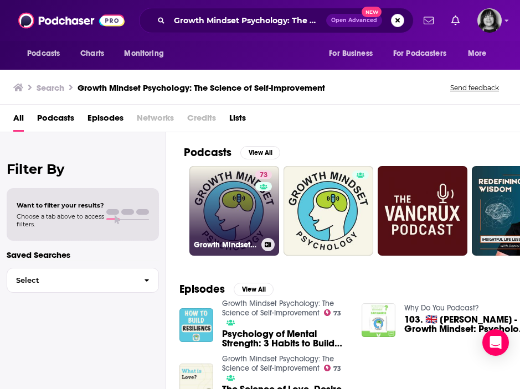
click at [231, 198] on link "73 Growth Mindset Psychology: The Science of Self-Improvement" at bounding box center [234, 211] width 90 height 90
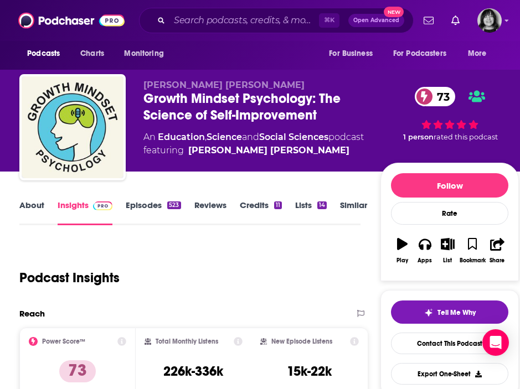
click at [24, 205] on link "About" at bounding box center [31, 212] width 25 height 25
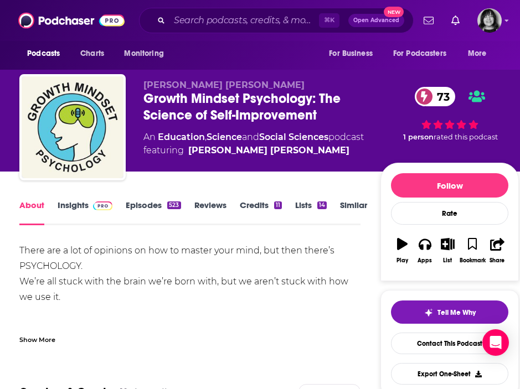
click at [43, 339] on div "Show More" at bounding box center [37, 339] width 36 height 11
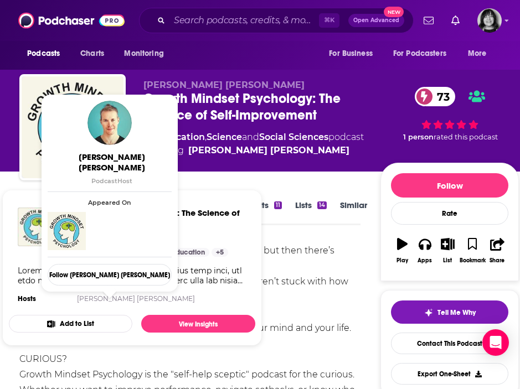
scroll to position [7, 0]
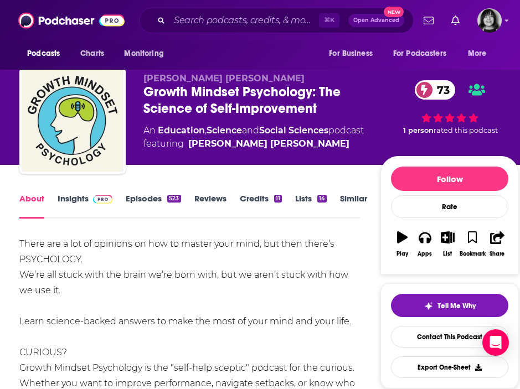
click at [72, 193] on link "Insights" at bounding box center [85, 205] width 55 height 25
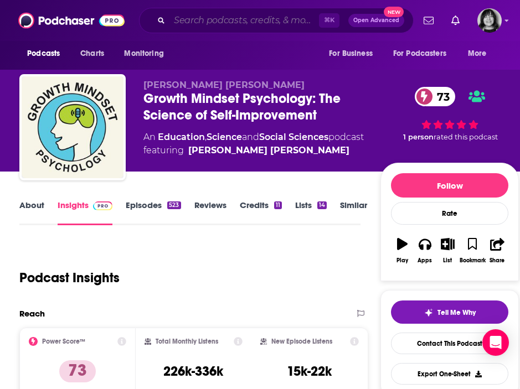
click at [198, 18] on input "Search podcasts, credits, & more..." at bounding box center [243, 21] width 149 height 18
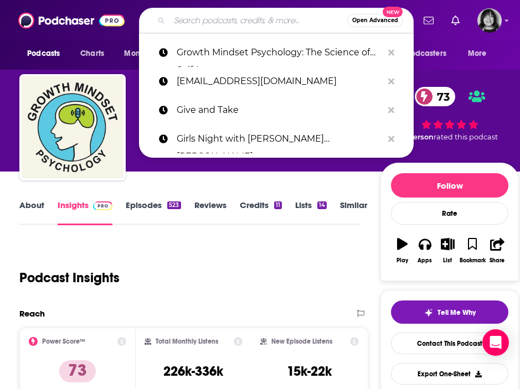
paste input "Growth Think Tank"
type input "Growth Think Tank"
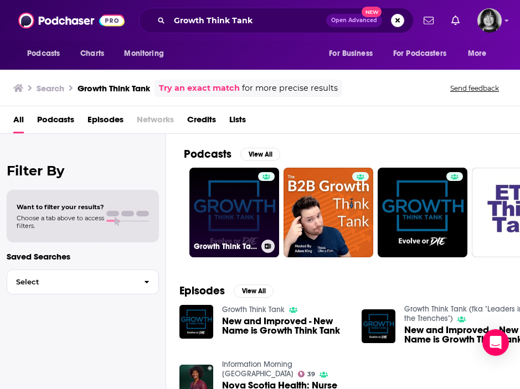
click at [249, 221] on link "Growth Think Tank" at bounding box center [234, 213] width 90 height 90
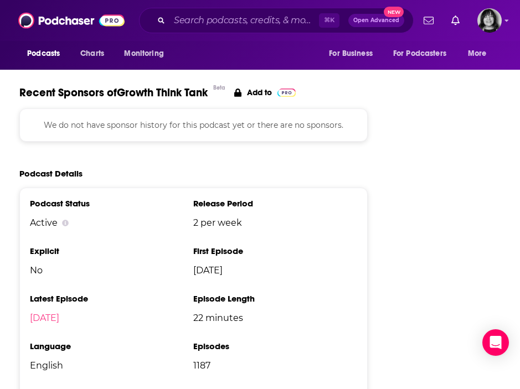
scroll to position [1639, 0]
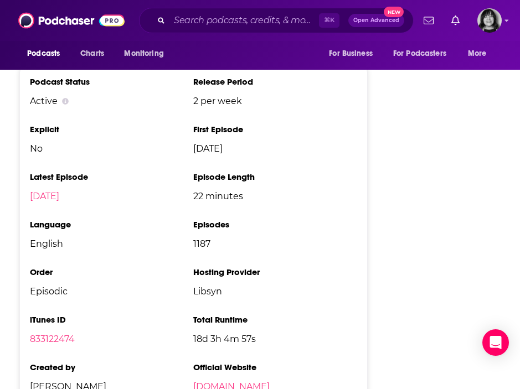
click at [46, 314] on li "iTunes ID 833122474" at bounding box center [111, 333] width 163 height 39
click at [46, 334] on link "833122474" at bounding box center [52, 339] width 45 height 11
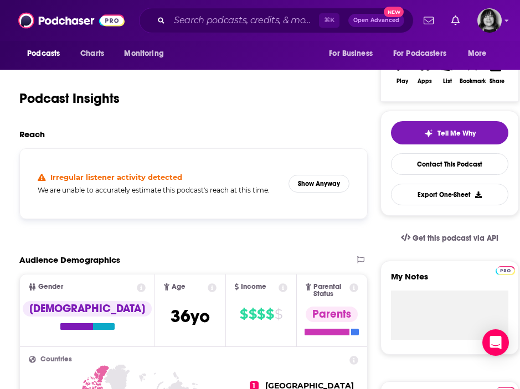
scroll to position [0, 0]
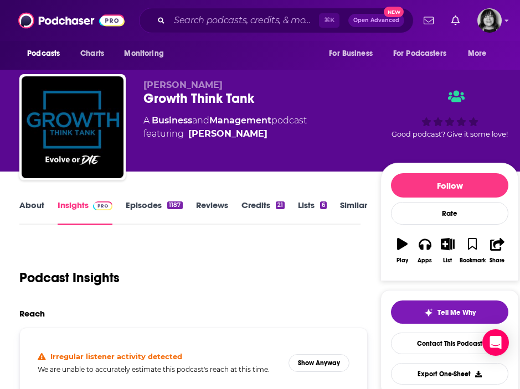
click at [31, 207] on link "About" at bounding box center [31, 212] width 25 height 25
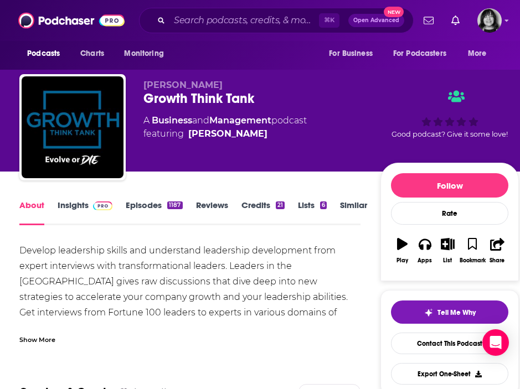
click at [44, 335] on div "Show More" at bounding box center [37, 339] width 36 height 11
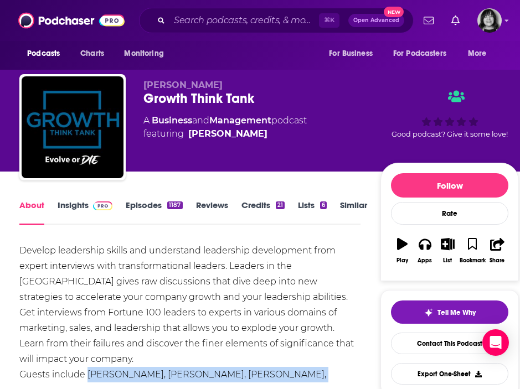
drag, startPoint x: 132, startPoint y: 374, endPoint x: 86, endPoint y: 358, distance: 48.1
click at [86, 358] on div "Develop leadership skills and understand leadership development from expert int…" at bounding box center [189, 328] width 341 height 170
copy div "[PERSON_NAME], [PERSON_NAME], [PERSON_NAME], [PERSON_NAME], [PERSON_NAME], [PER…"
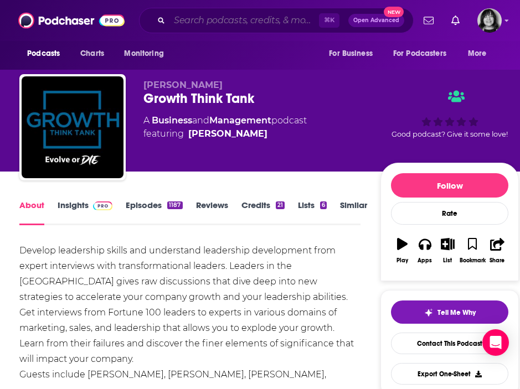
click at [219, 19] on input "Search podcasts, credits, & more..." at bounding box center [243, 21] width 149 height 18
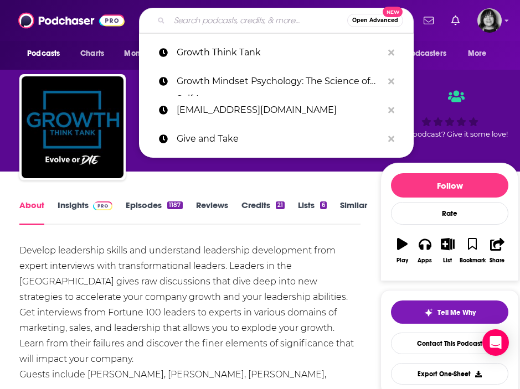
paste input "H.E.A.R.T. Podcast"
type input "H.E.A.R.T. Podcast"
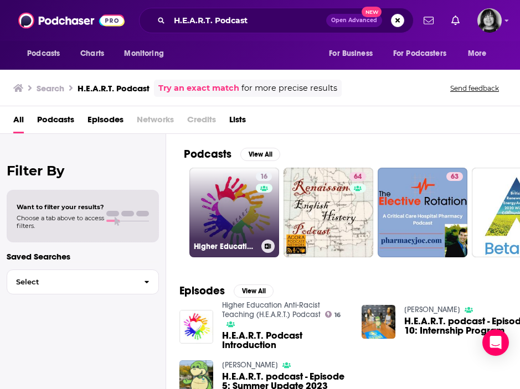
click at [231, 215] on link "16 Higher Education Anti-Racist Teaching (H.E.A.R.T.) Podcast" at bounding box center [234, 213] width 90 height 90
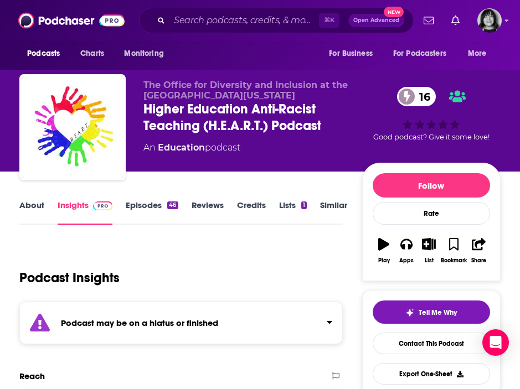
click at [213, 318] on strong "Podcast may be on a hiatus or finished" at bounding box center [139, 323] width 157 height 11
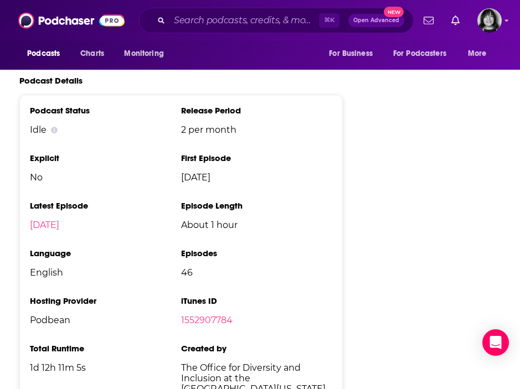
scroll to position [1447, 0]
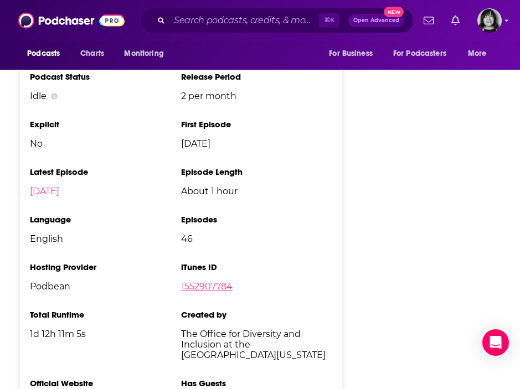
click at [212, 281] on link "1552907784" at bounding box center [206, 286] width 51 height 11
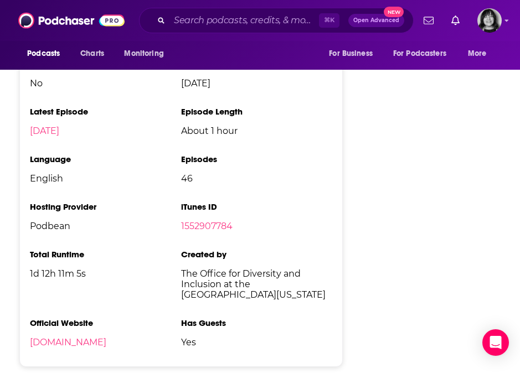
scroll to position [0, 0]
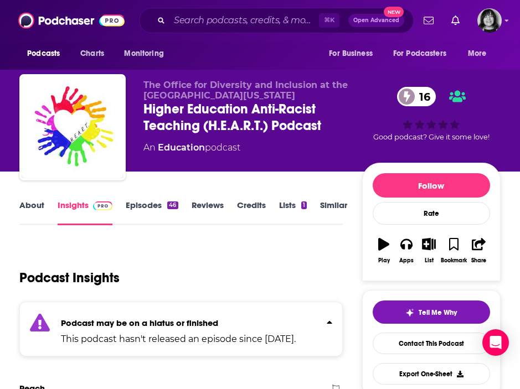
click at [37, 210] on link "About" at bounding box center [31, 212] width 25 height 25
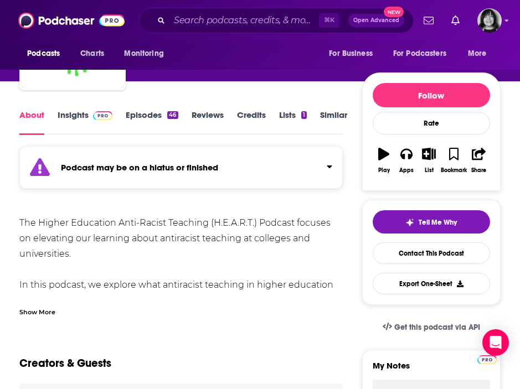
scroll to position [101, 0]
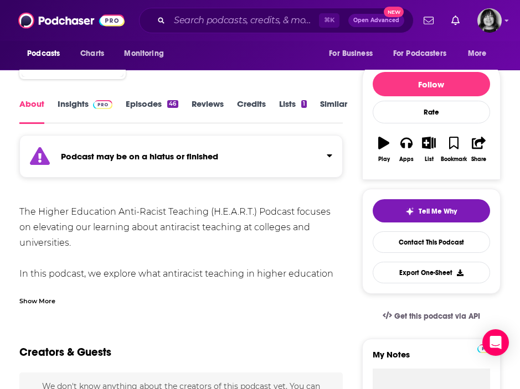
click at [41, 300] on div "Show More" at bounding box center [37, 300] width 36 height 11
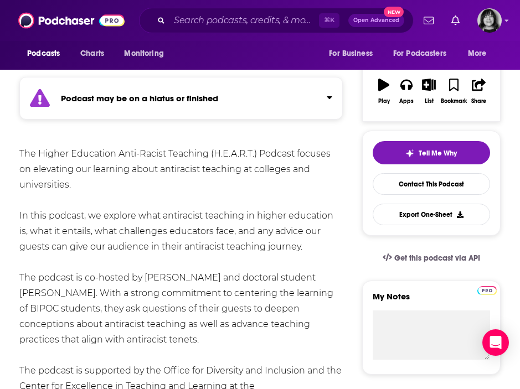
scroll to position [170, 0]
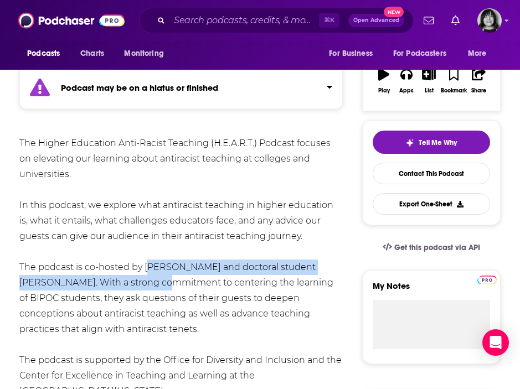
drag, startPoint x: 131, startPoint y: 285, endPoint x: 147, endPoint y: 272, distance: 21.2
click at [147, 272] on div "The Higher Education Anti-Racist Teaching (H.E.A.R.T.) Podcast focuses on eleva…" at bounding box center [180, 267] width 323 height 263
copy div "[PERSON_NAME] and doctoral student [PERSON_NAME]."
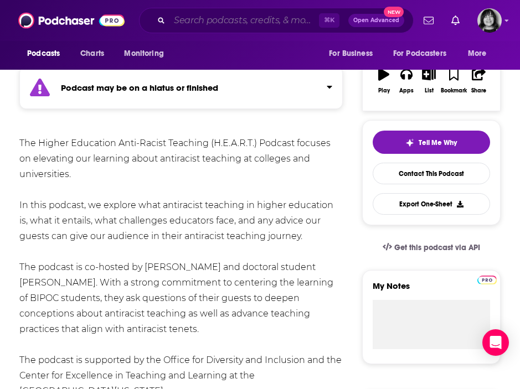
click at [207, 19] on input "Search podcasts, credits, & more..." at bounding box center [243, 21] width 149 height 18
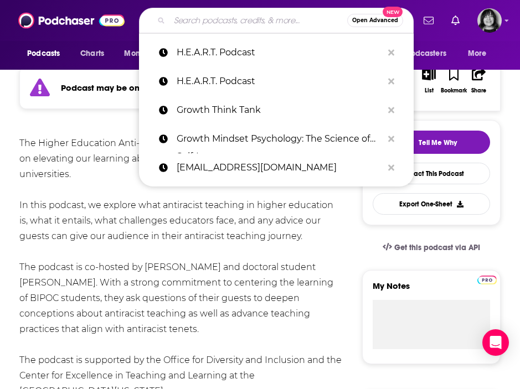
paste input "Happy, Not Satisfied"
type input "Happy, Not Satisfied"
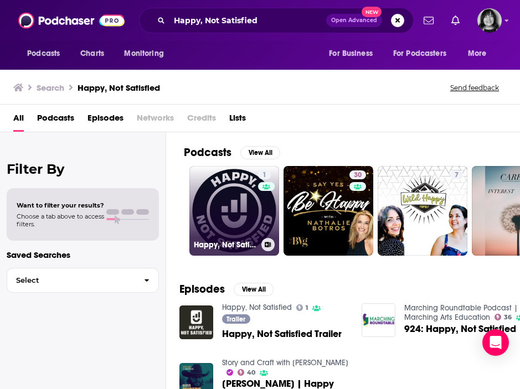
click at [261, 209] on div "1" at bounding box center [266, 204] width 17 height 68
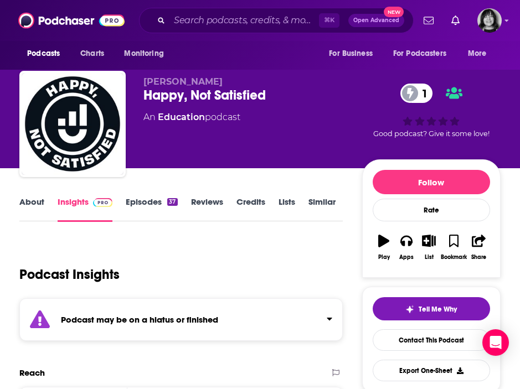
scroll to position [56, 0]
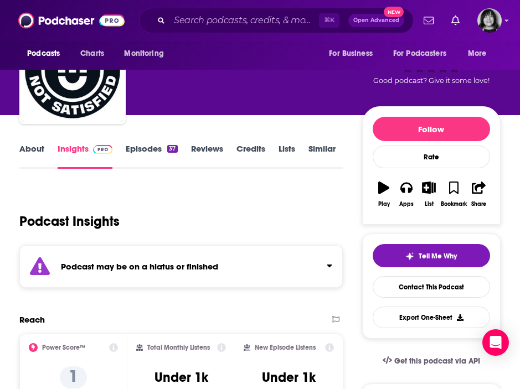
click at [238, 267] on div "Podcast may be on a hiatus or finished" at bounding box center [180, 266] width 323 height 43
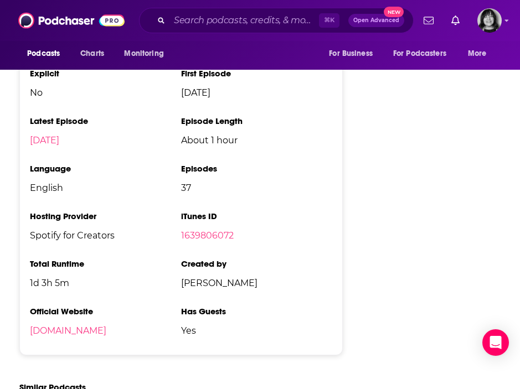
scroll to position [1389, 0]
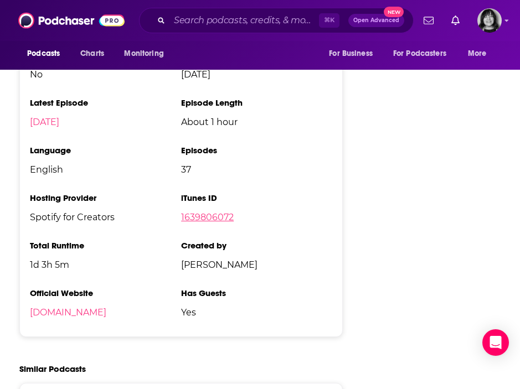
click at [216, 222] on link "1639806072" at bounding box center [207, 217] width 53 height 11
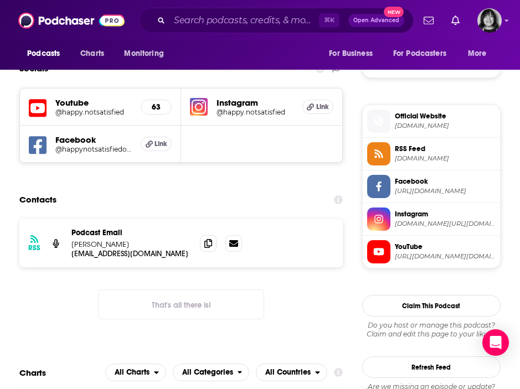
scroll to position [826, 0]
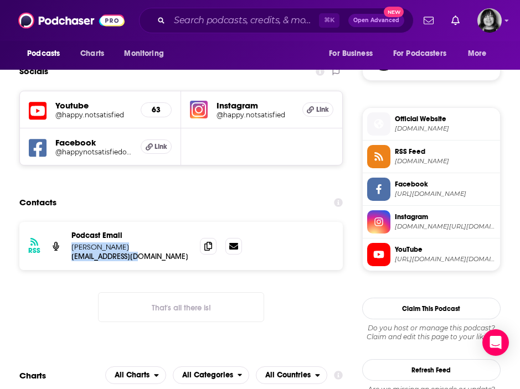
drag, startPoint x: 142, startPoint y: 270, endPoint x: 69, endPoint y: 263, distance: 72.8
click at [69, 263] on div "RSS Podcast Email [PERSON_NAME] [EMAIL_ADDRESS][DOMAIN_NAME] [EMAIL_ADDRESS][DO…" at bounding box center [180, 246] width 323 height 48
copy div "[PERSON_NAME] [EMAIL_ADDRESS][DOMAIN_NAME] [EMAIL_ADDRESS][DOMAIN_NAME]"
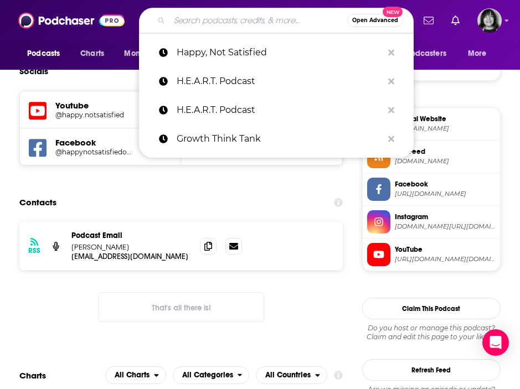
click at [264, 18] on input "Search podcasts, credits, & more..." at bounding box center [258, 21] width 178 height 18
paste input "Help I Sexted my Boss"
type input "Help I Sexted my Boss"
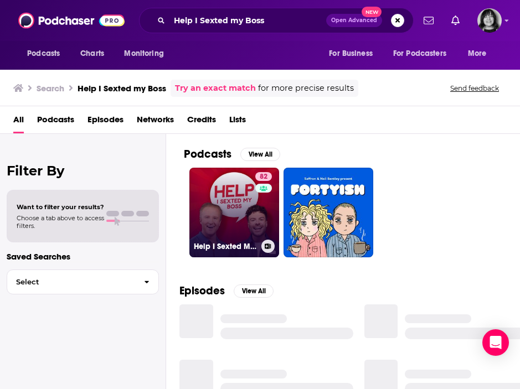
click at [240, 224] on link "82 Help I Sexted My Boss" at bounding box center [234, 213] width 90 height 90
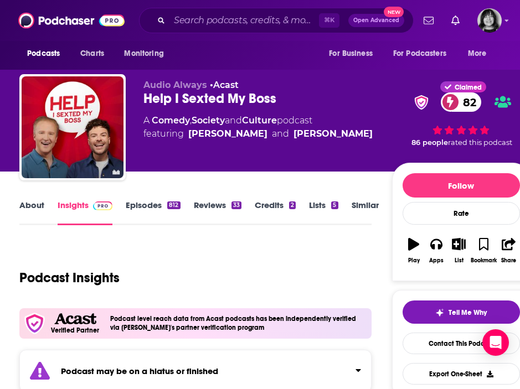
scroll to position [131, 0]
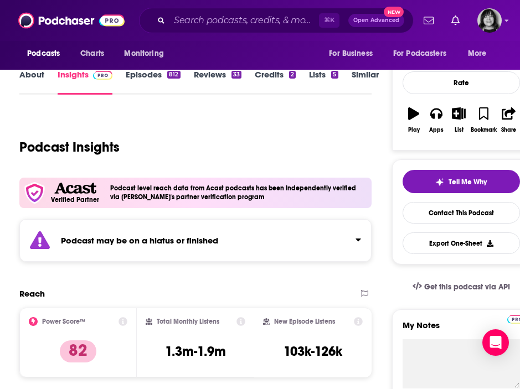
click at [135, 247] on div "Podcast may be on a hiatus or finished" at bounding box center [195, 240] width 352 height 43
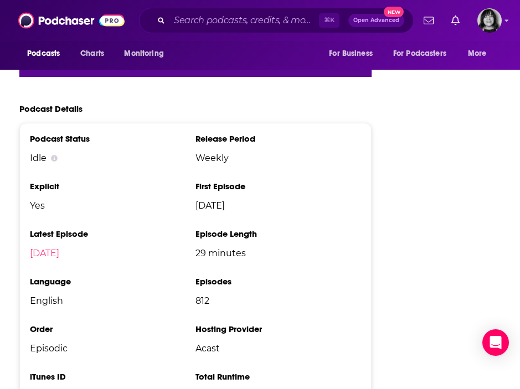
scroll to position [2147, 0]
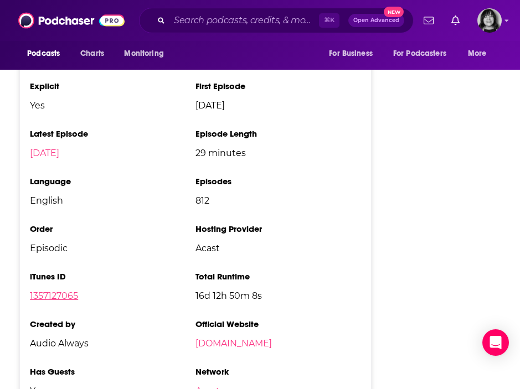
click at [74, 290] on link "1357127065" at bounding box center [54, 295] width 48 height 11
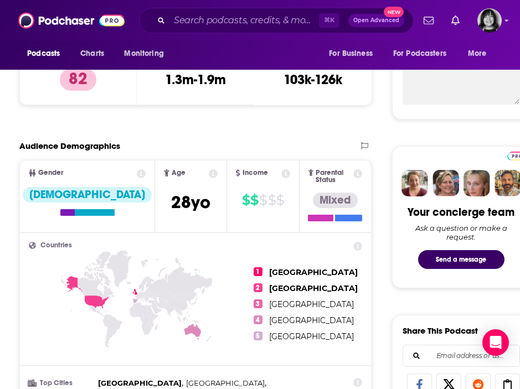
scroll to position [0, 0]
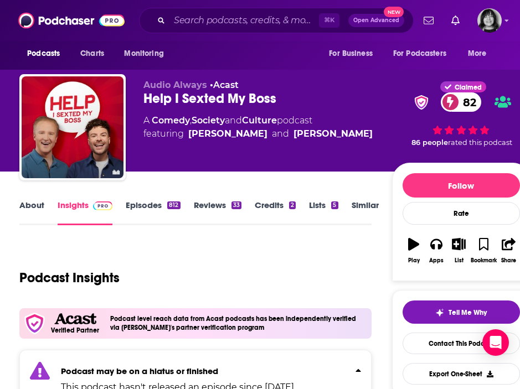
click at [29, 207] on link "About" at bounding box center [31, 212] width 25 height 25
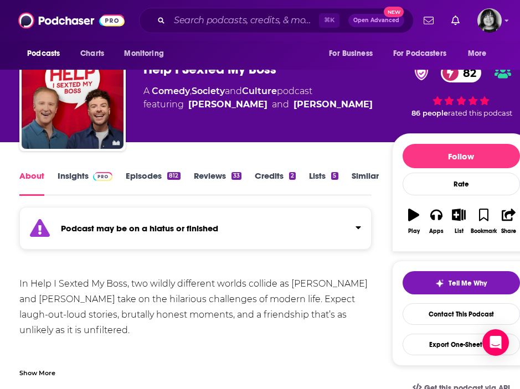
scroll to position [72, 0]
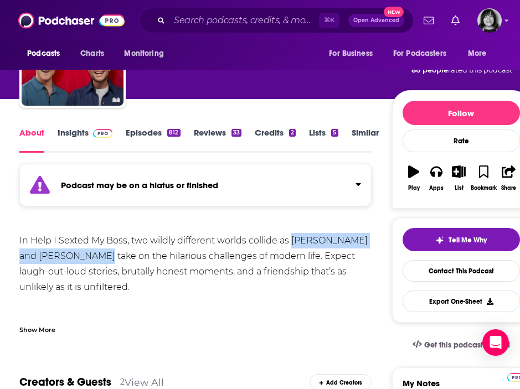
drag, startPoint x: 97, startPoint y: 258, endPoint x: 290, endPoint y: 245, distance: 193.0
click at [290, 245] on div "In Help I Sexted My Boss, two wildly different worlds collide as [PERSON_NAME] …" at bounding box center [195, 279] width 352 height 93
copy div "[PERSON_NAME] and [PERSON_NAME]"
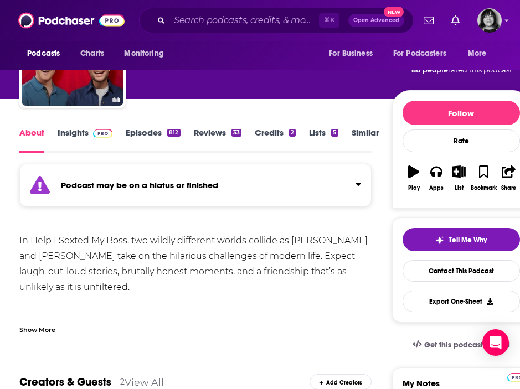
click at [75, 134] on link "Insights" at bounding box center [85, 139] width 55 height 25
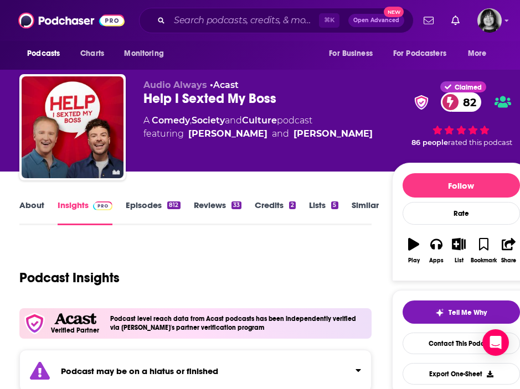
click at [32, 209] on link "About" at bounding box center [31, 212] width 25 height 25
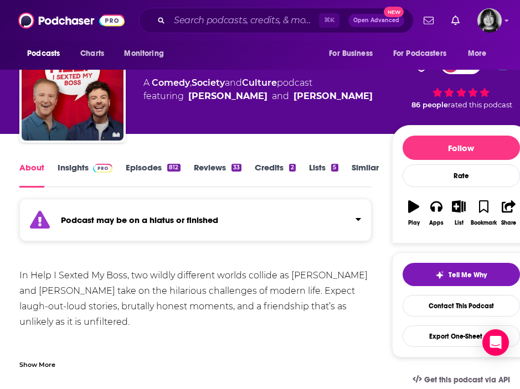
scroll to position [49, 0]
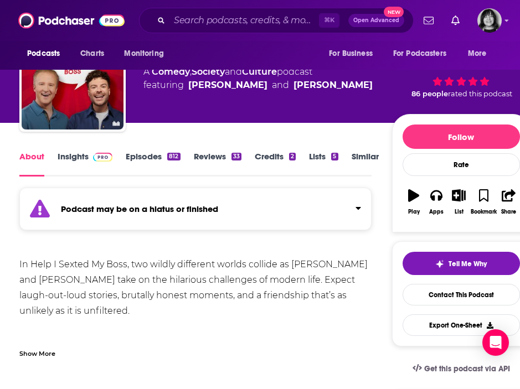
click at [44, 355] on div "Show More" at bounding box center [37, 352] width 36 height 11
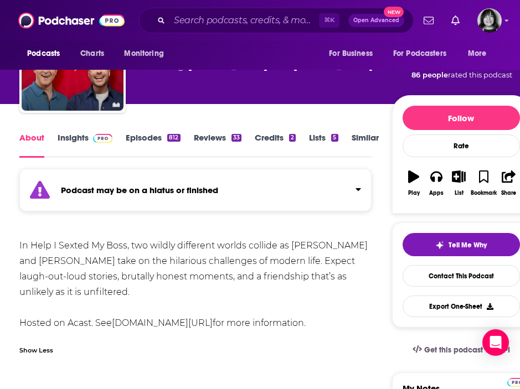
scroll to position [68, 0]
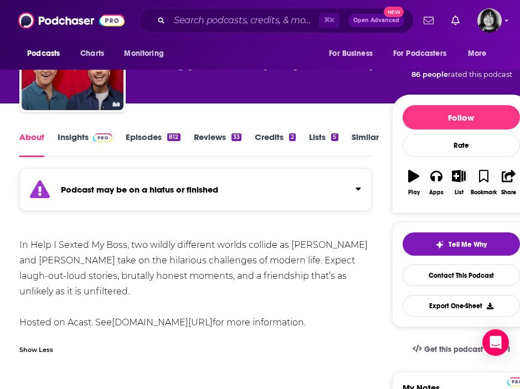
click at [82, 131] on div "About Insights Episodes 812 Reviews 33 Credits 2 Lists 5 Similar" at bounding box center [195, 143] width 352 height 27
click at [74, 145] on link "Insights" at bounding box center [85, 144] width 55 height 25
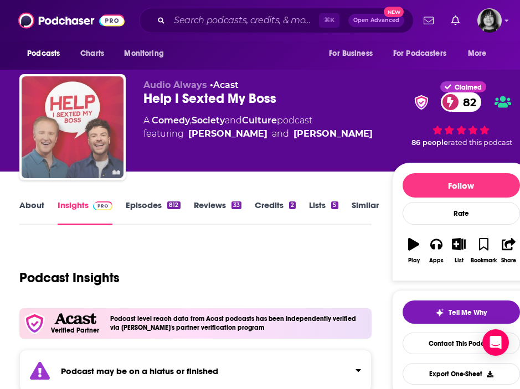
click at [76, 133] on img "Help I Sexted My Boss" at bounding box center [73, 127] width 102 height 102
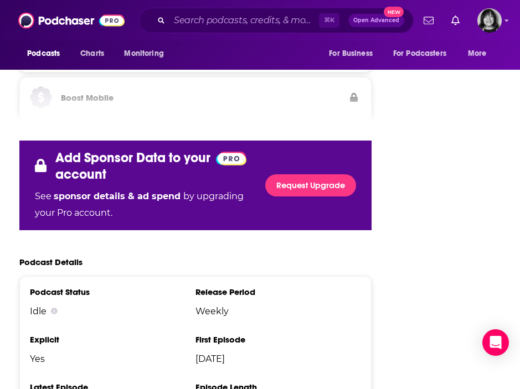
scroll to position [2162, 0]
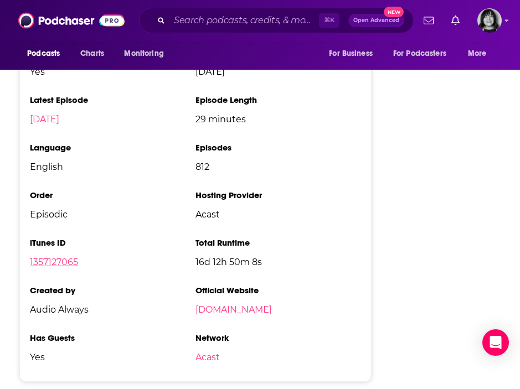
scroll to position [2322, 0]
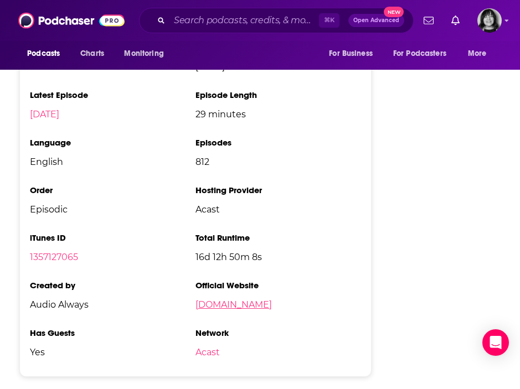
click at [230, 299] on link "[DOMAIN_NAME]" at bounding box center [233, 304] width 76 height 11
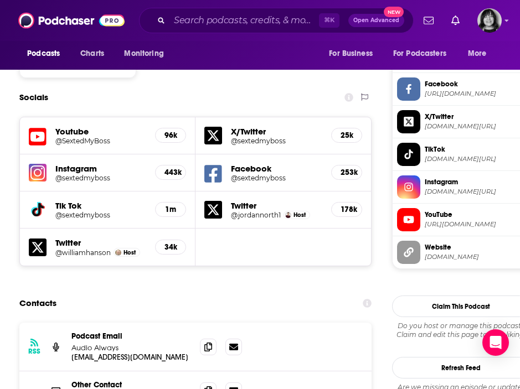
scroll to position [998, 0]
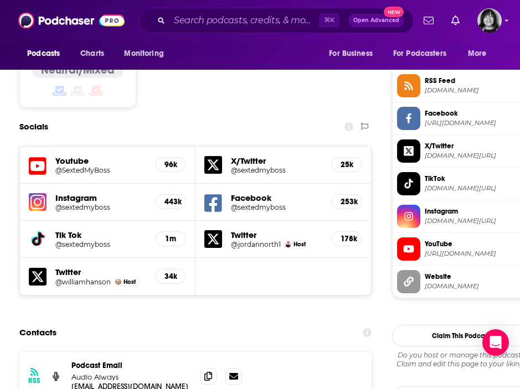
click at [39, 156] on icon at bounding box center [38, 166] width 18 height 20
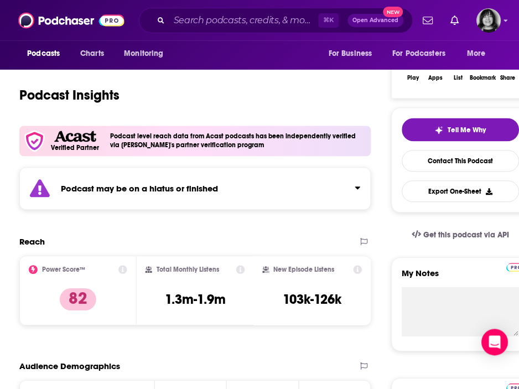
scroll to position [185, 0]
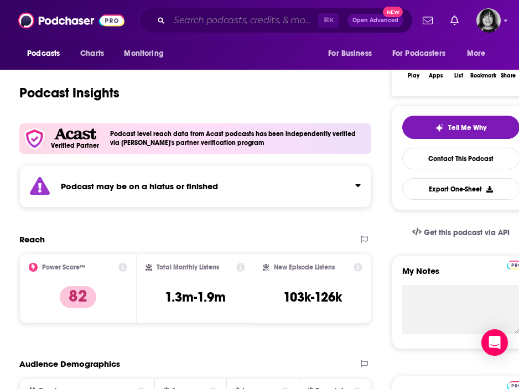
click at [201, 22] on input "Search podcasts, credits, & more..." at bounding box center [243, 21] width 149 height 18
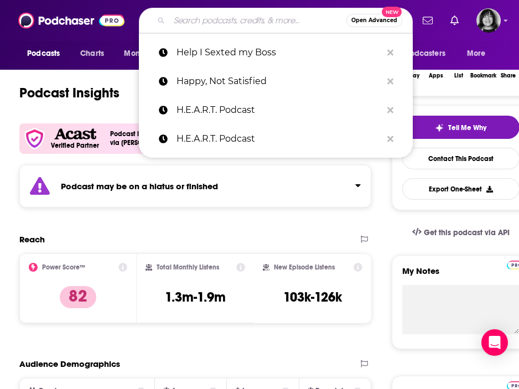
paste input "Here's Where It Gets Interesting"
type input "Here's Where It Gets Interesting"
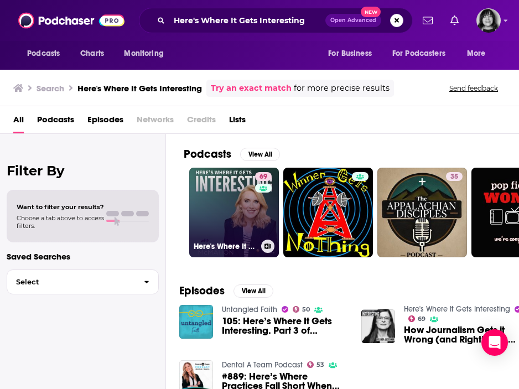
click at [224, 198] on link "69 Here's Where It Gets Interesting" at bounding box center [234, 213] width 90 height 90
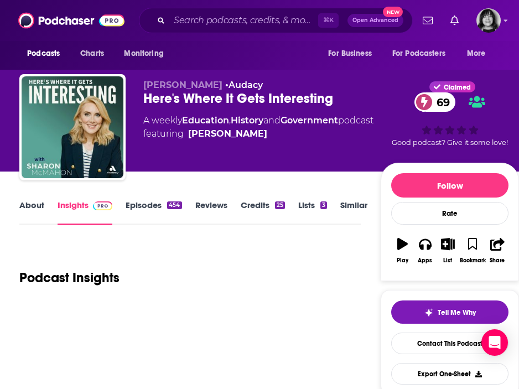
click at [208, 89] on span "[PERSON_NAME]" at bounding box center [182, 85] width 79 height 11
drag, startPoint x: 226, startPoint y: 89, endPoint x: 143, endPoint y: 89, distance: 82.4
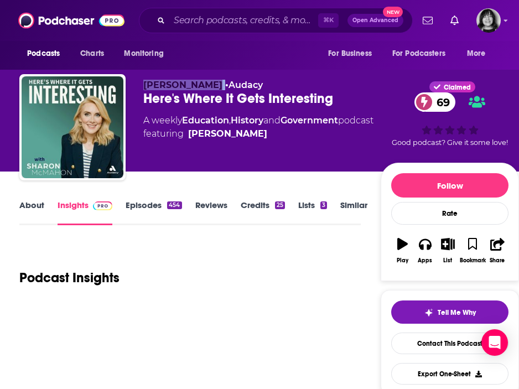
click at [143, 89] on p "[PERSON_NAME] • Audacy" at bounding box center [261, 85] width 237 height 11
copy p "[PERSON_NAME]"
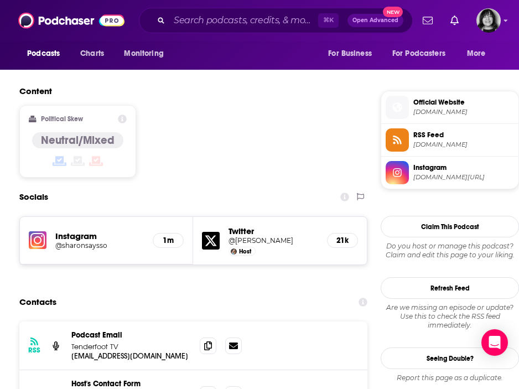
scroll to position [840, 0]
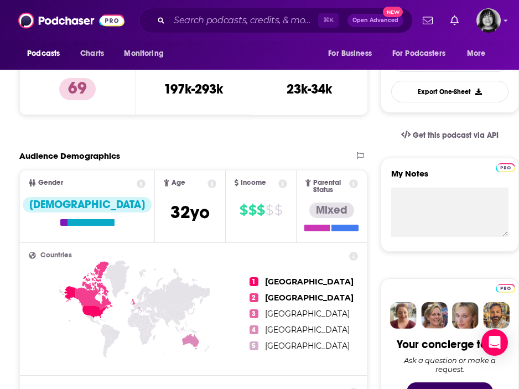
scroll to position [0, 0]
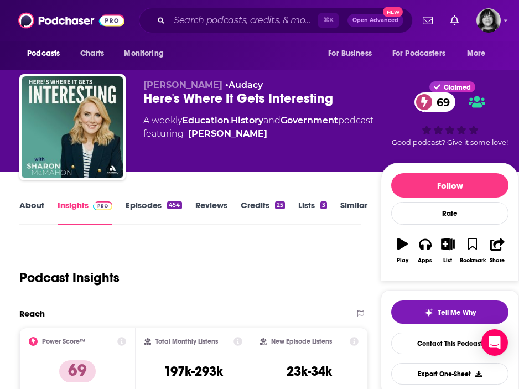
click at [37, 209] on link "About" at bounding box center [31, 212] width 25 height 25
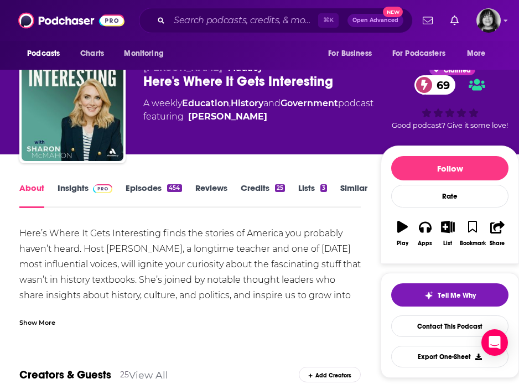
scroll to position [19, 0]
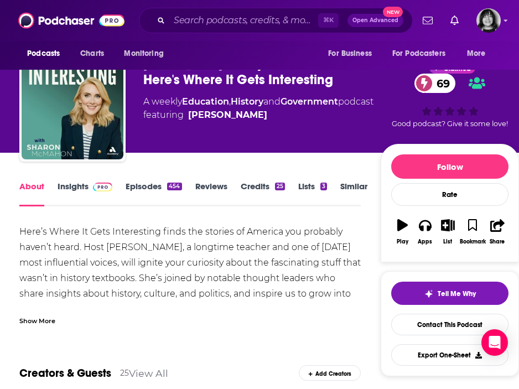
click at [40, 320] on div "Show More" at bounding box center [37, 320] width 36 height 11
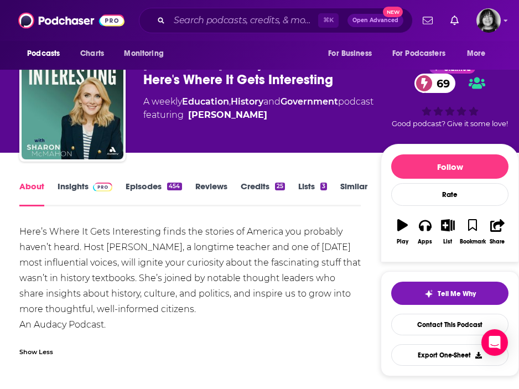
click at [74, 188] on link "Insights" at bounding box center [85, 193] width 55 height 25
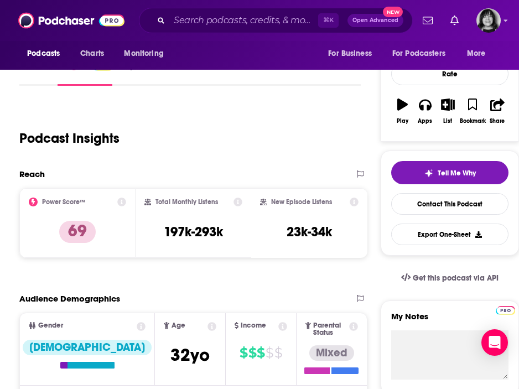
scroll to position [753, 0]
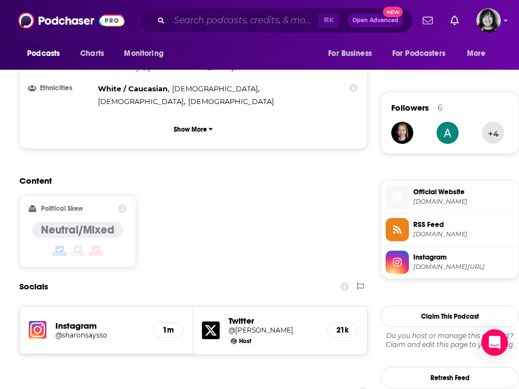
click at [204, 23] on input "Search podcasts, credits, & more..." at bounding box center [243, 21] width 149 height 18
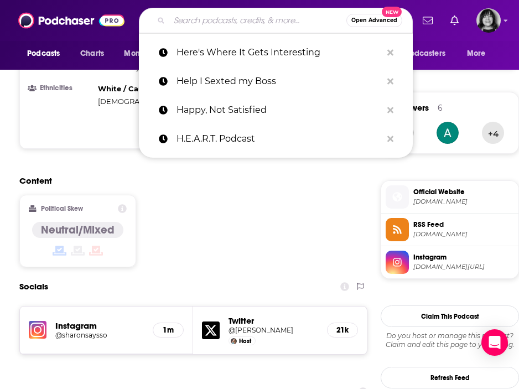
paste input "High Impact Man Podcast"
type input "High Impact Man Podcast"
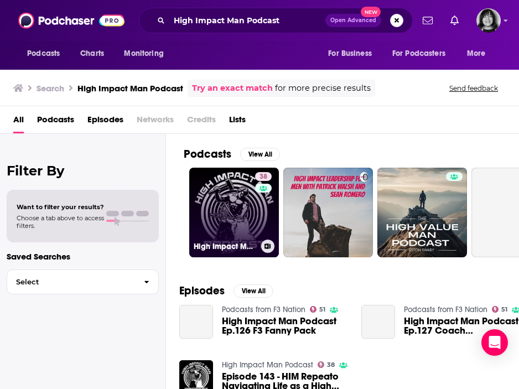
click at [240, 202] on link "38 High Impact Man Podcast" at bounding box center [234, 213] width 90 height 90
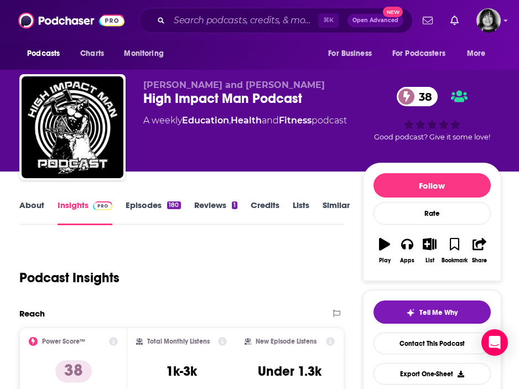
click at [20, 212] on link "About" at bounding box center [31, 212] width 25 height 25
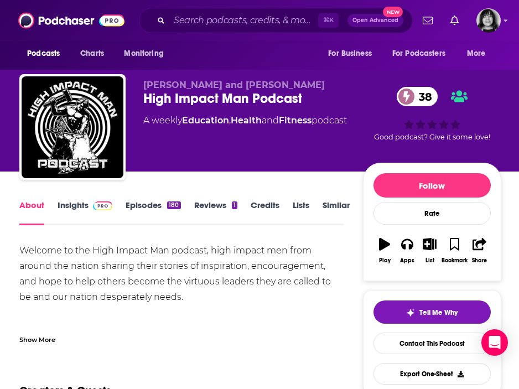
click at [43, 341] on div "Show More" at bounding box center [37, 339] width 36 height 11
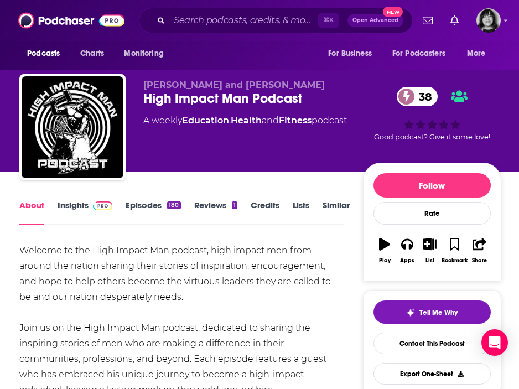
click at [79, 203] on link "Insights" at bounding box center [85, 212] width 55 height 25
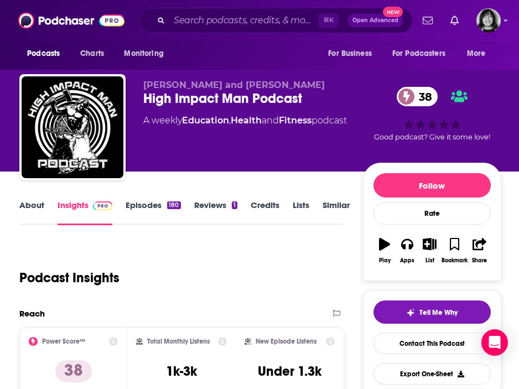
click at [37, 208] on link "About" at bounding box center [31, 212] width 25 height 25
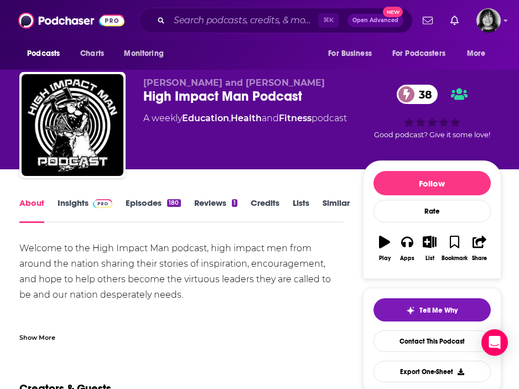
scroll to position [8, 0]
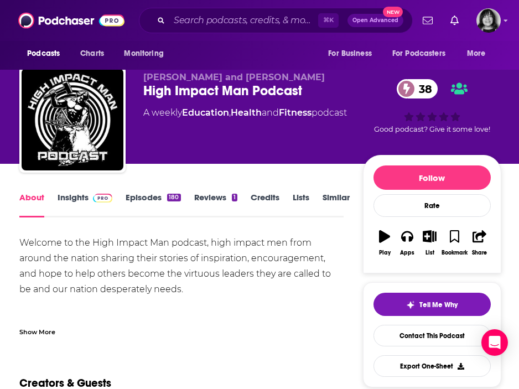
click at [31, 326] on div "Show More" at bounding box center [37, 331] width 36 height 11
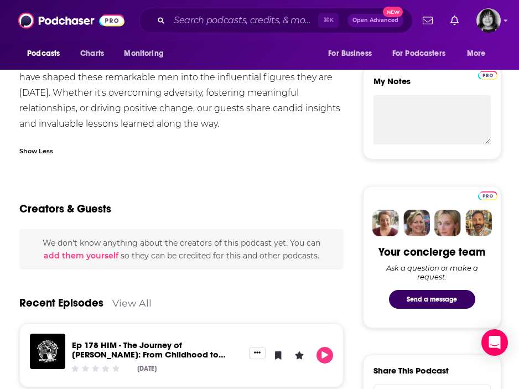
scroll to position [0, 0]
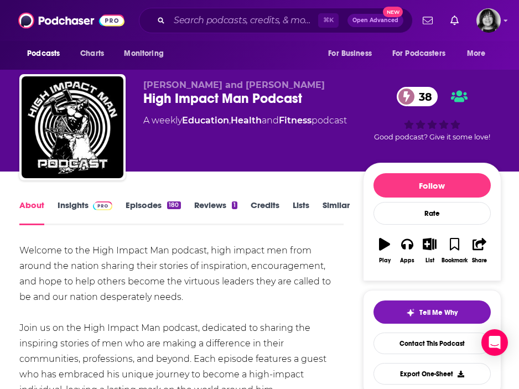
click at [71, 216] on link "Insights" at bounding box center [85, 212] width 55 height 25
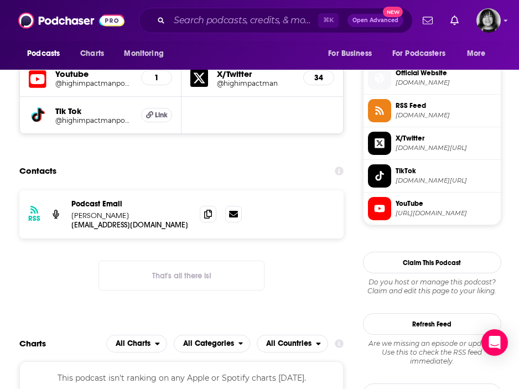
scroll to position [782, 0]
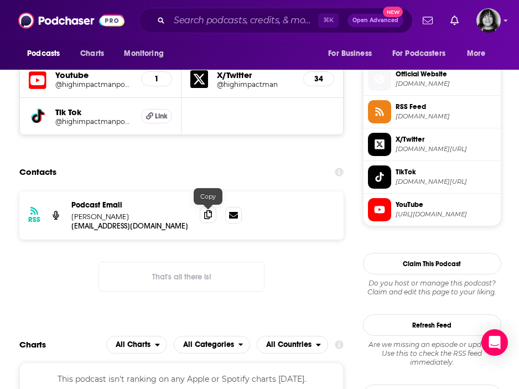
click at [212, 214] on span at bounding box center [208, 214] width 17 height 17
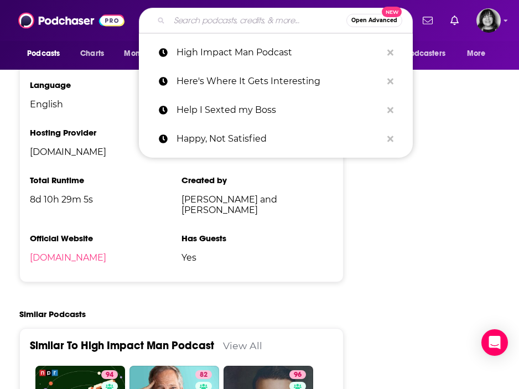
click at [185, 19] on input "Search podcasts, credits, & more..." at bounding box center [257, 21] width 177 height 18
paste input "Hitting The Mark"
type input "Hitting The Mark"
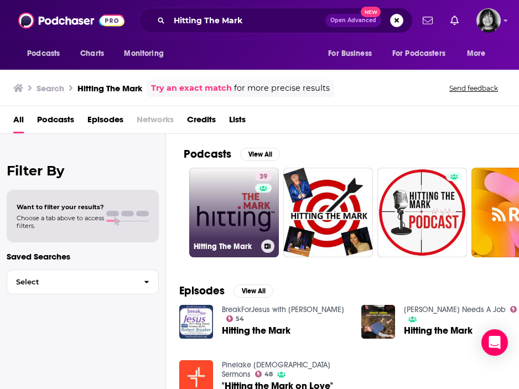
click at [251, 216] on link "39 Hitting The Mark" at bounding box center [234, 213] width 90 height 90
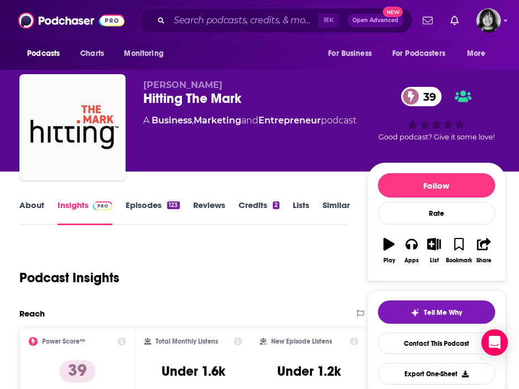
click at [181, 89] on span "[PERSON_NAME]" at bounding box center [182, 85] width 79 height 11
copy p "[PERSON_NAME]"
click at [29, 209] on link "About" at bounding box center [31, 212] width 25 height 25
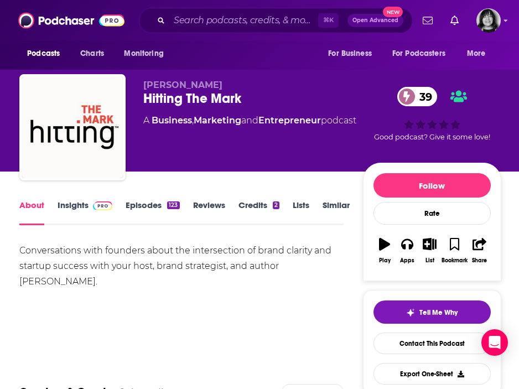
click at [74, 205] on link "Insights" at bounding box center [85, 212] width 55 height 25
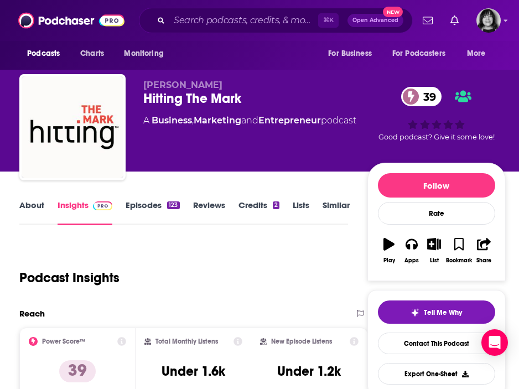
scroll to position [37, 0]
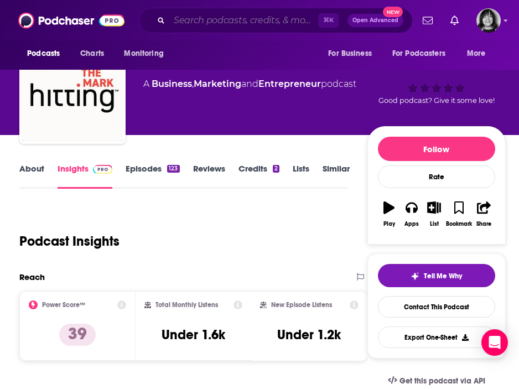
click at [188, 25] on input "Search podcasts, credits, & more..." at bounding box center [243, 21] width 149 height 18
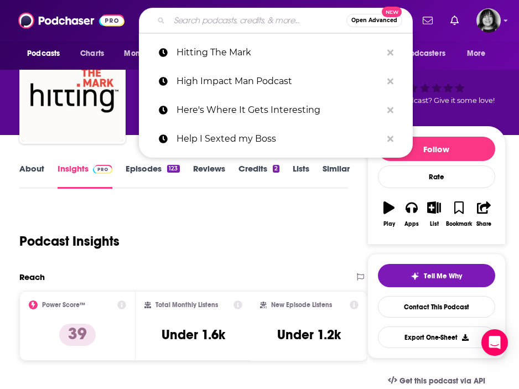
paste input "How Do We Fix It?"
type input "How Do We Fix It?"
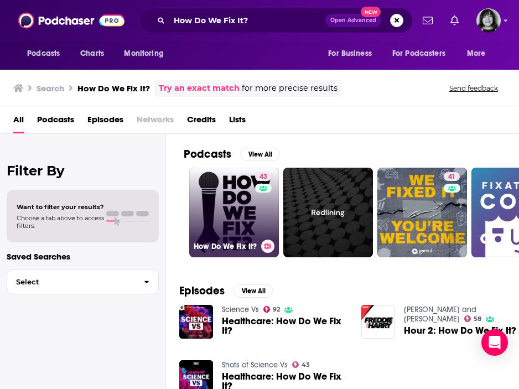
click at [234, 198] on link "43 How Do We Fix It?" at bounding box center [234, 213] width 90 height 90
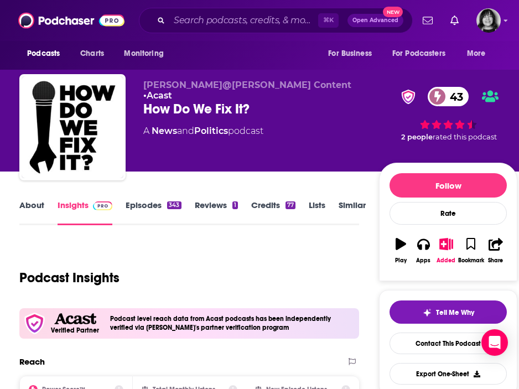
click at [42, 205] on link "About" at bounding box center [31, 212] width 25 height 25
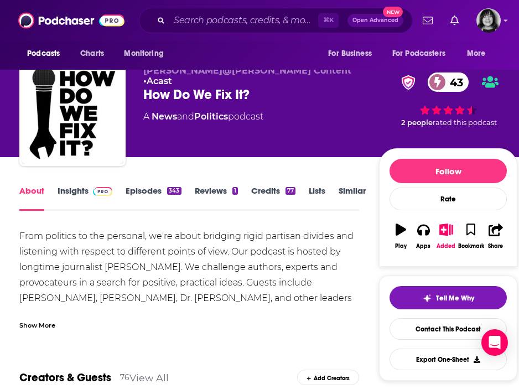
scroll to position [17, 0]
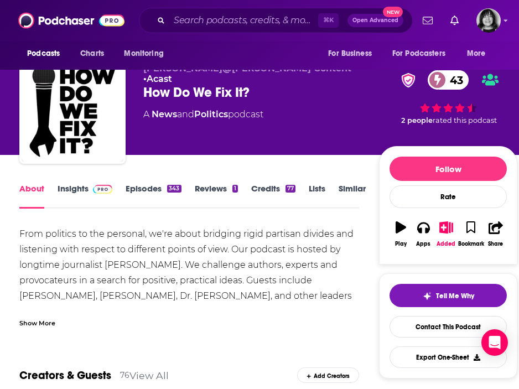
click at [29, 321] on div "Show More" at bounding box center [37, 322] width 36 height 11
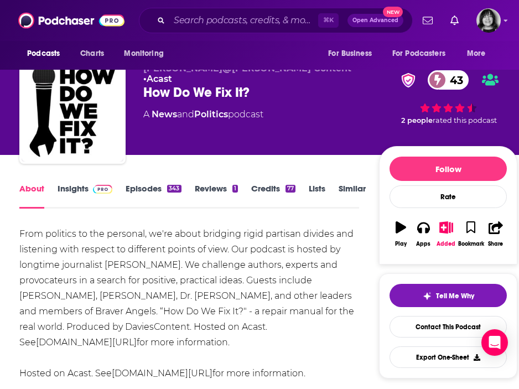
scroll to position [19, 0]
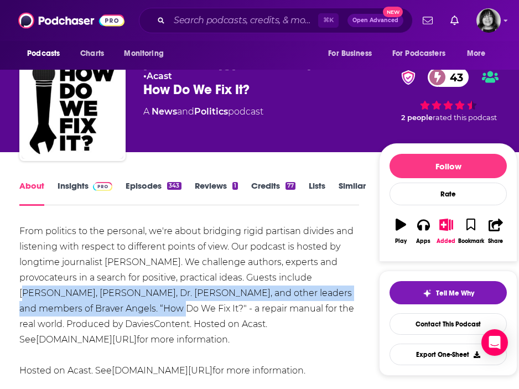
drag, startPoint x: 135, startPoint y: 312, endPoint x: 314, endPoint y: 280, distance: 182.1
click at [314, 280] on div "From politics to the personal, we're about bridging rigid partisan divides and …" at bounding box center [189, 301] width 340 height 155
copy div "[PERSON_NAME], [PERSON_NAME], Dr. [PERSON_NAME], and other leaders and members …"
click at [76, 187] on link "Insights" at bounding box center [85, 192] width 55 height 25
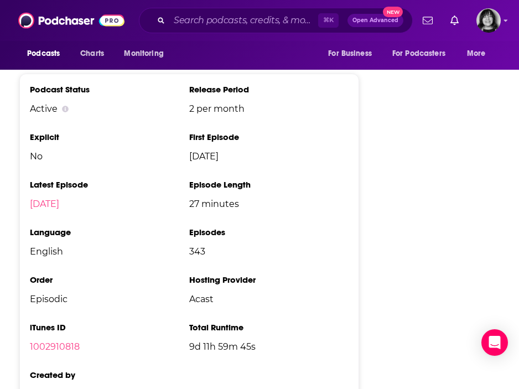
scroll to position [1543, 0]
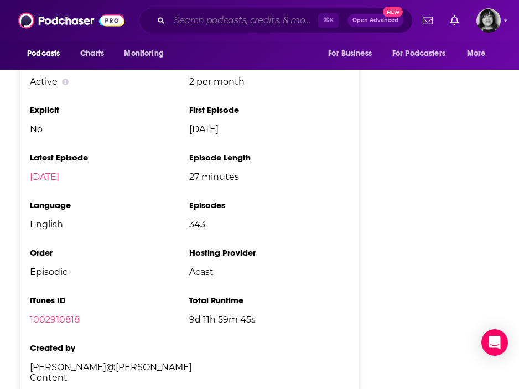
click at [206, 18] on input "Search podcasts, credits, & more..." at bounding box center [243, 21] width 149 height 18
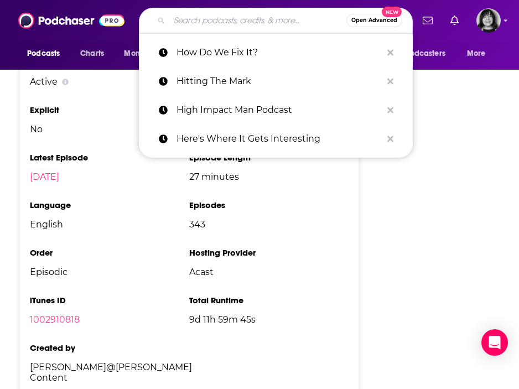
paste input "How I Turned the Corner"
type input "How I Turned the Corner"
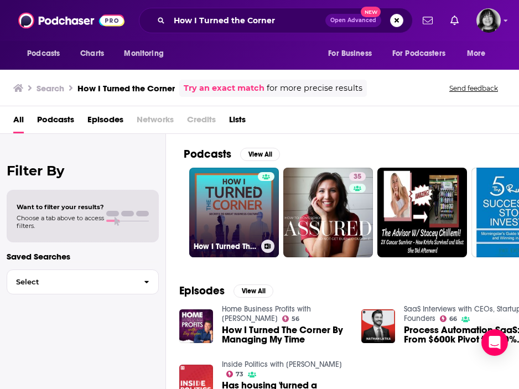
click at [246, 200] on link "How I Turned The Corner" at bounding box center [234, 213] width 90 height 90
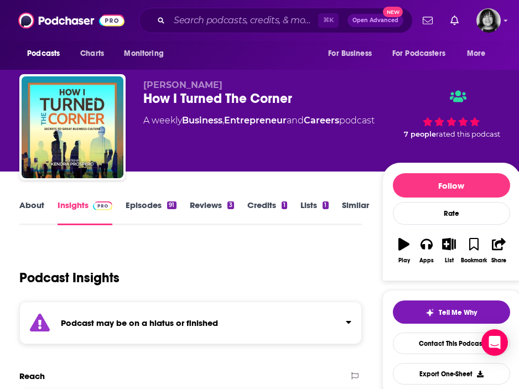
scroll to position [95, 0]
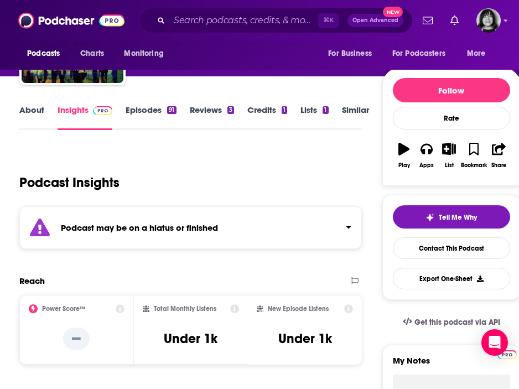
click at [235, 217] on div "Podcast may be on a hiatus or finished" at bounding box center [190, 227] width 342 height 43
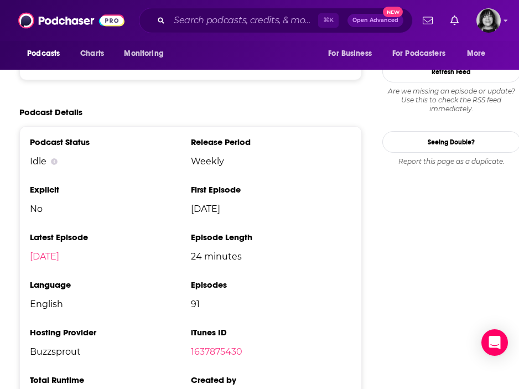
scroll to position [1412, 0]
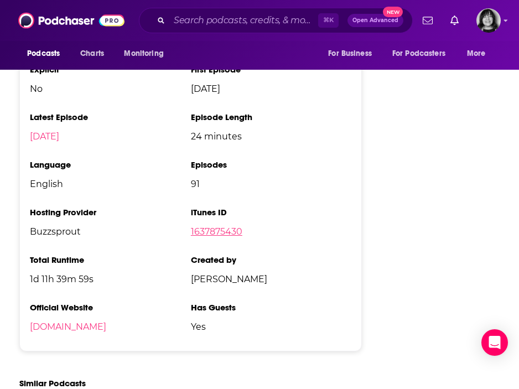
click at [220, 236] on link "1637875430" at bounding box center [216, 231] width 51 height 11
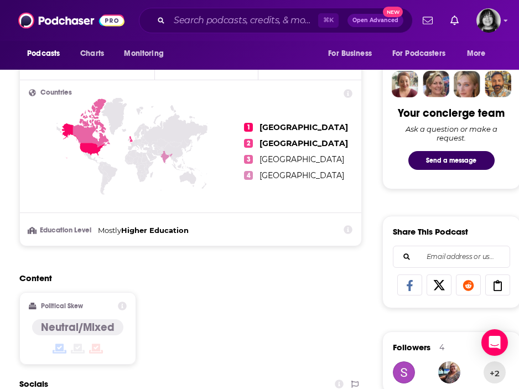
scroll to position [0, 0]
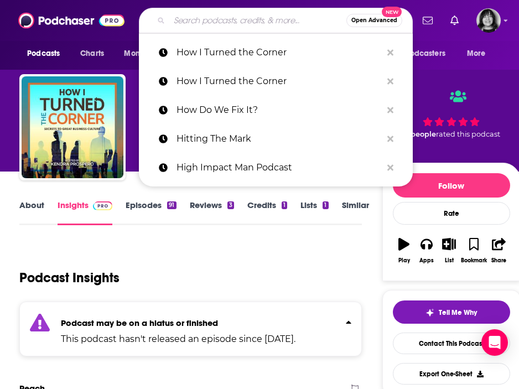
click at [206, 25] on input "Search podcasts, credits, & more..." at bounding box center [257, 21] width 177 height 18
paste input "How to Start Up"
type input "How to Start Up"
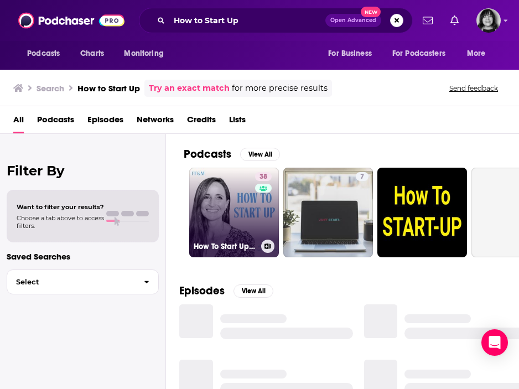
click at [230, 217] on link "38 How To Start Up by FF&M" at bounding box center [234, 213] width 90 height 90
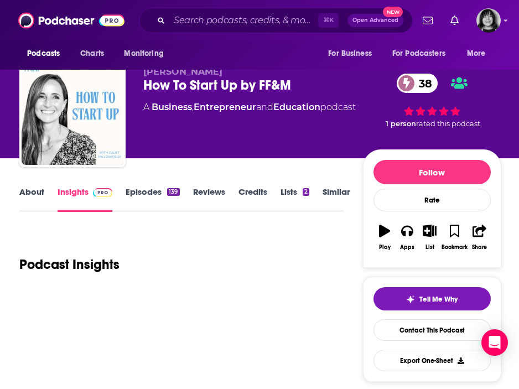
scroll to position [2, 0]
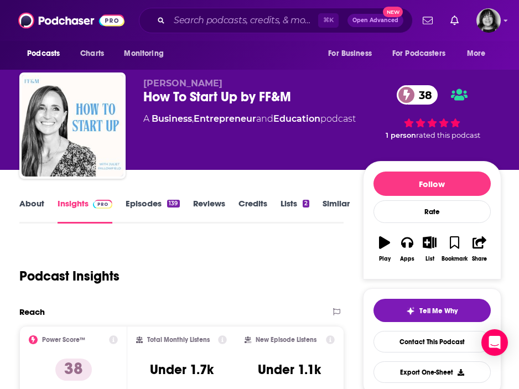
drag, startPoint x: 223, startPoint y: 85, endPoint x: 144, endPoint y: 89, distance: 79.2
click at [144, 89] on span "[PERSON_NAME]" at bounding box center [182, 83] width 79 height 11
copy span "[PERSON_NAME]"
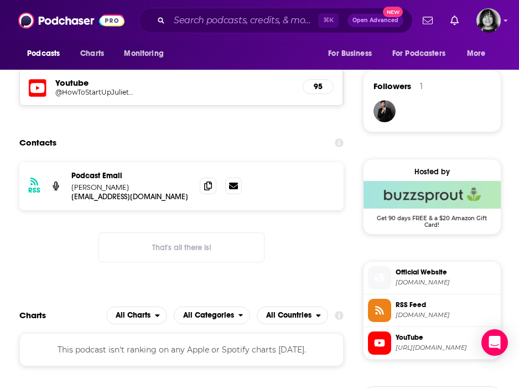
scroll to position [775, 0]
drag, startPoint x: 131, startPoint y: 188, endPoint x: 70, endPoint y: 188, distance: 60.9
click at [70, 188] on div "RSS Podcast Email [PERSON_NAME] [EMAIL_ADDRESS][DOMAIN_NAME] [EMAIL_ADDRESS][DO…" at bounding box center [181, 186] width 324 height 48
copy p "[PERSON_NAME]"
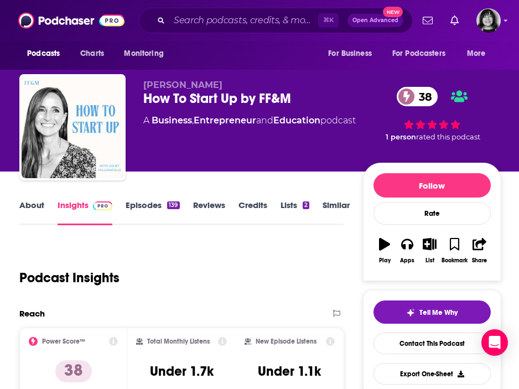
click at [38, 205] on link "About" at bounding box center [31, 212] width 25 height 25
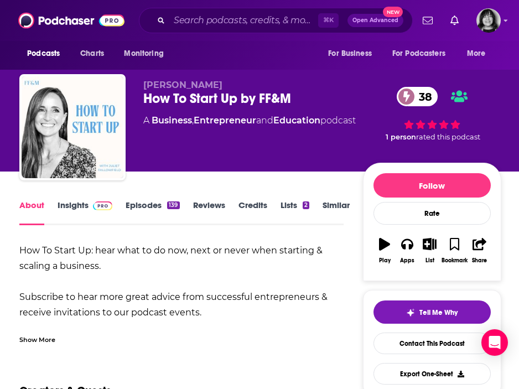
click at [49, 334] on div "Show More" at bounding box center [37, 339] width 36 height 11
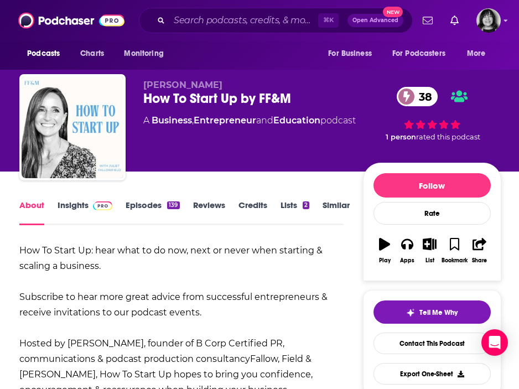
click at [65, 210] on link "Insights" at bounding box center [85, 212] width 55 height 25
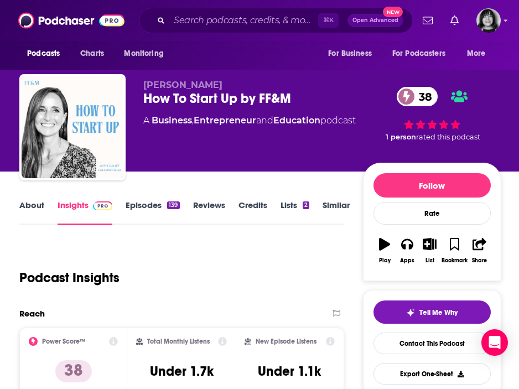
scroll to position [11, 0]
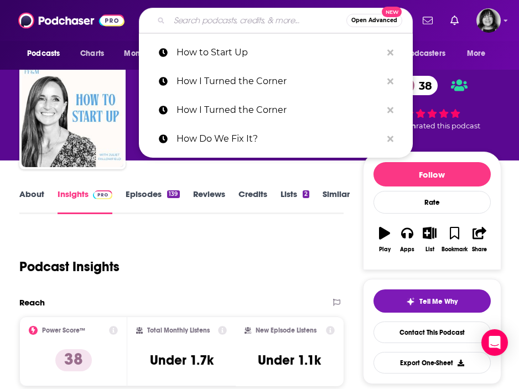
click at [199, 18] on input "Search podcasts, credits, & more..." at bounding box center [257, 21] width 177 height 18
paste input "Hustle & Flowchart"
type input "Hustle & Flowchart"
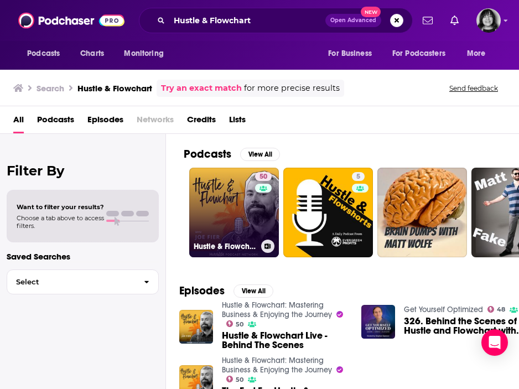
click at [237, 229] on link "50 Hustle & Flowchart: Mastering Business & Enjoying the Journey" at bounding box center [234, 213] width 90 height 90
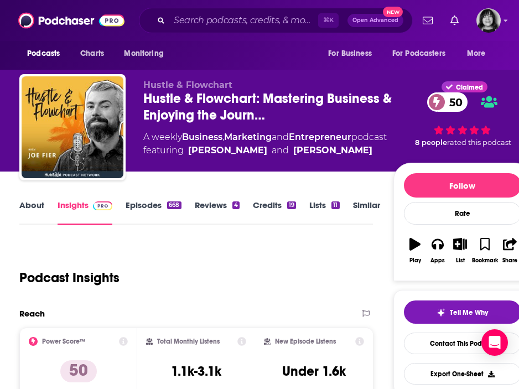
scroll to position [4, 0]
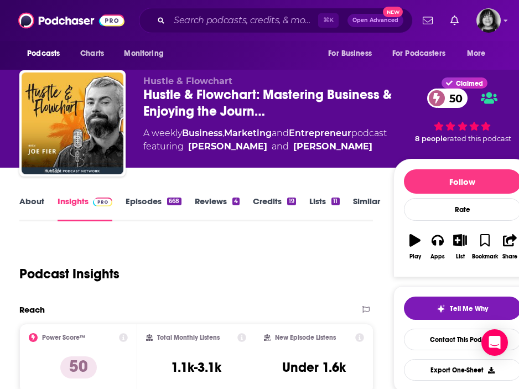
click at [29, 201] on link "About" at bounding box center [31, 208] width 25 height 25
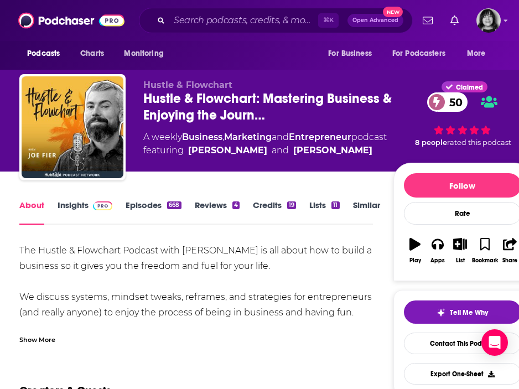
scroll to position [8, 0]
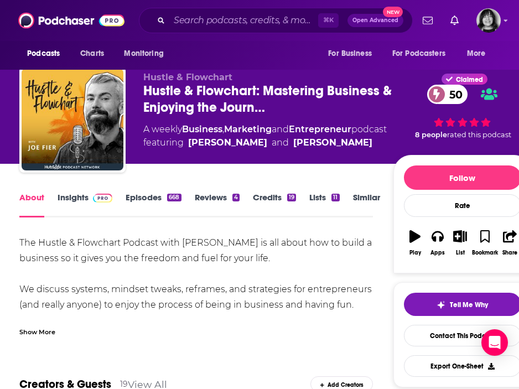
click at [29, 331] on div "Show More" at bounding box center [37, 331] width 36 height 11
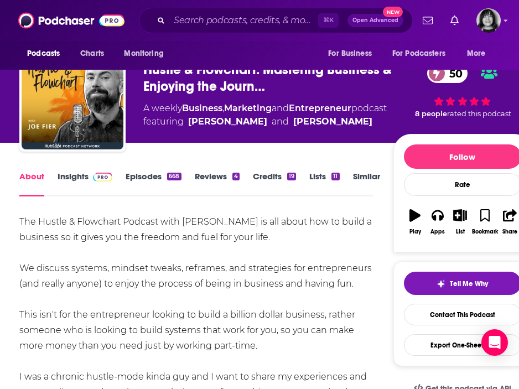
scroll to position [36, 0]
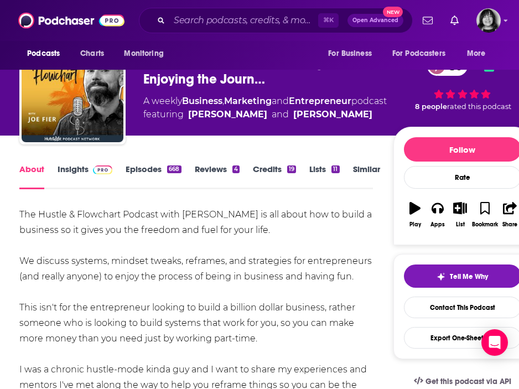
click at [76, 174] on link "Insights" at bounding box center [85, 176] width 55 height 25
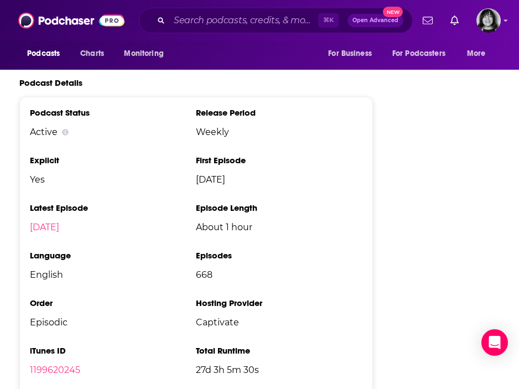
scroll to position [1924, 0]
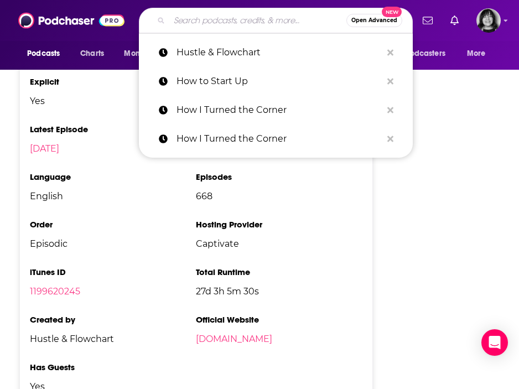
click at [189, 22] on input "Search podcasts, credits, & more..." at bounding box center [257, 21] width 177 height 18
paste input "If I Was Starting [DATE]"
type input "If I Was Starting [DATE]"
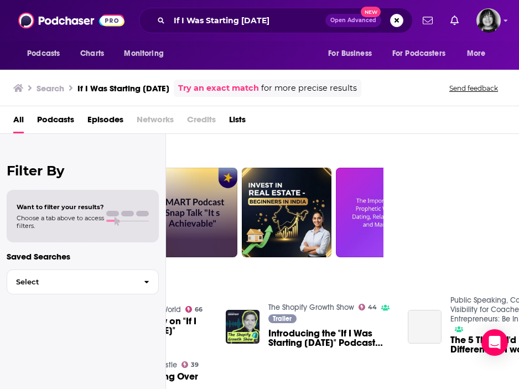
scroll to position [0, 146]
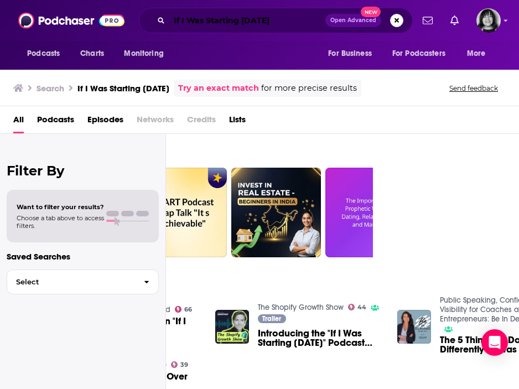
click at [263, 23] on input "If I Was Starting [DATE]" at bounding box center [247, 21] width 156 height 18
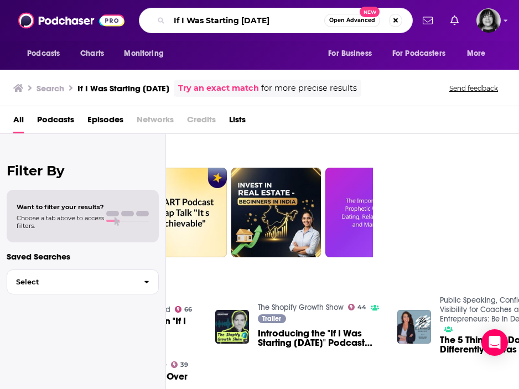
click at [263, 23] on input "If I Was Starting [DATE]" at bounding box center [246, 21] width 155 height 18
paste input "[PERSON_NAME][EMAIL_ADDRESS][DOMAIN_NAME]"
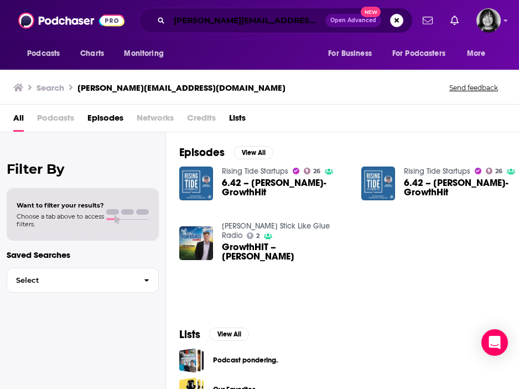
click at [220, 15] on input "[PERSON_NAME][EMAIL_ADDRESS][DOMAIN_NAME]" at bounding box center [247, 21] width 156 height 18
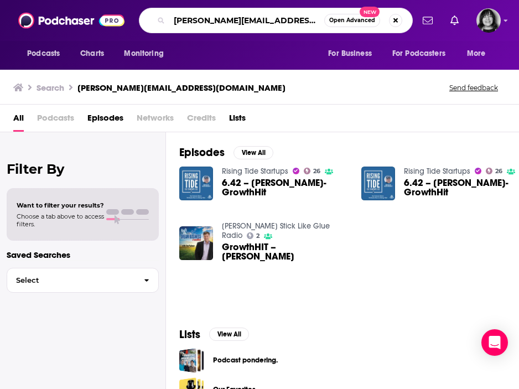
click at [220, 15] on input "[PERSON_NAME][EMAIL_ADDRESS][DOMAIN_NAME]" at bounding box center [246, 21] width 155 height 18
paste input "The Shopify Growth Show"
type input "The Shopify Growth Show"
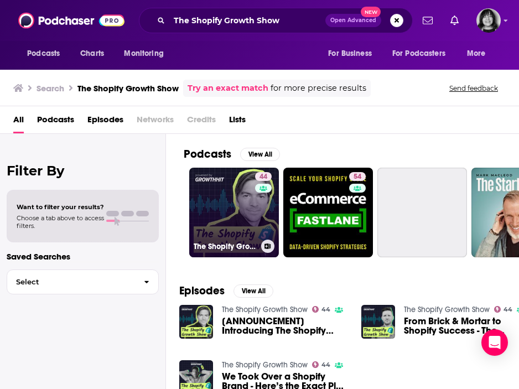
click at [229, 241] on div "The Shopify Growth Show" at bounding box center [234, 246] width 81 height 13
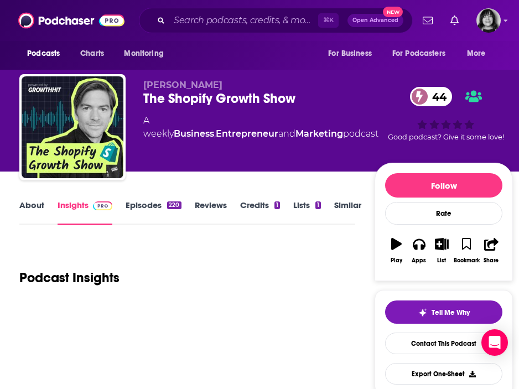
click at [173, 88] on span "[PERSON_NAME]" at bounding box center [182, 85] width 79 height 11
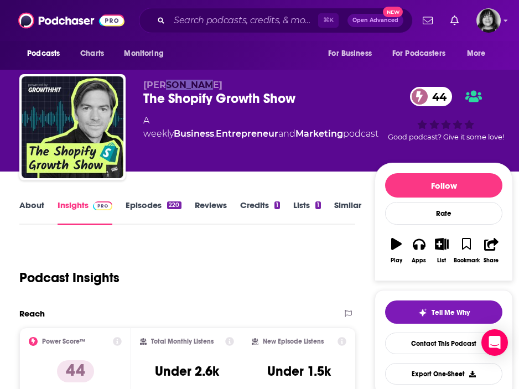
click at [173, 88] on span "[PERSON_NAME]" at bounding box center [182, 85] width 79 height 11
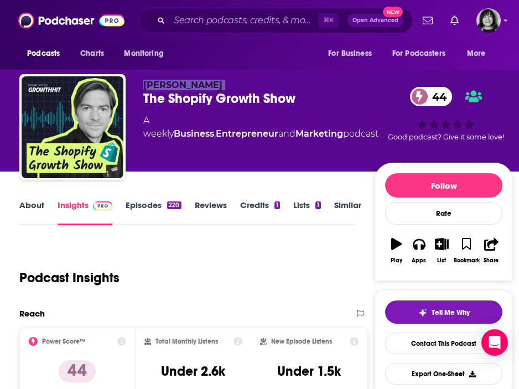
copy p "[PERSON_NAME]"
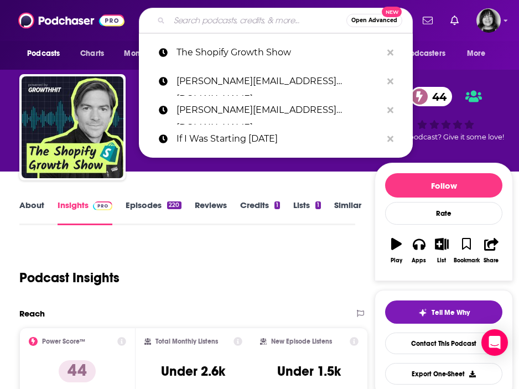
click at [193, 19] on input "Search podcasts, credits, & more..." at bounding box center [257, 21] width 177 height 18
paste input "Impact Code"
type input "Impact Code"
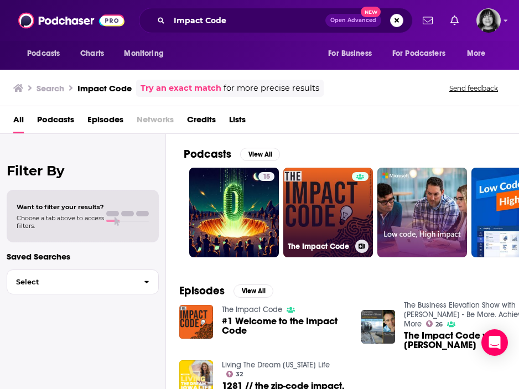
click at [321, 206] on link "The Impact Code" at bounding box center [328, 213] width 90 height 90
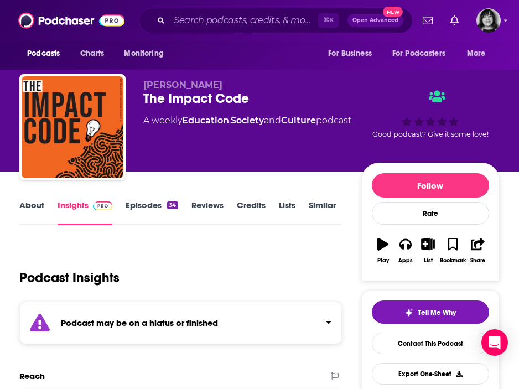
click at [125, 312] on div "Podcast may be on a hiatus or finished" at bounding box center [180, 323] width 323 height 43
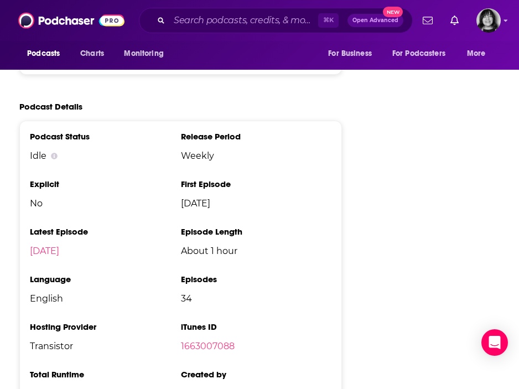
scroll to position [1310, 0]
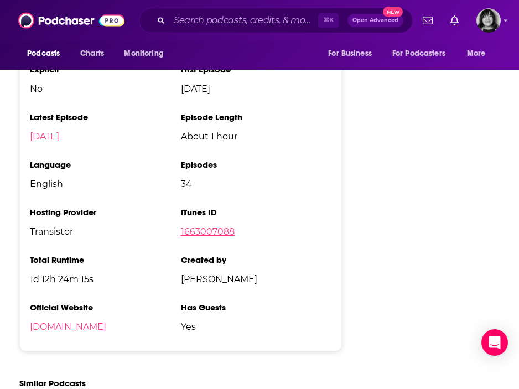
click at [197, 237] on link "1663007088" at bounding box center [208, 231] width 54 height 11
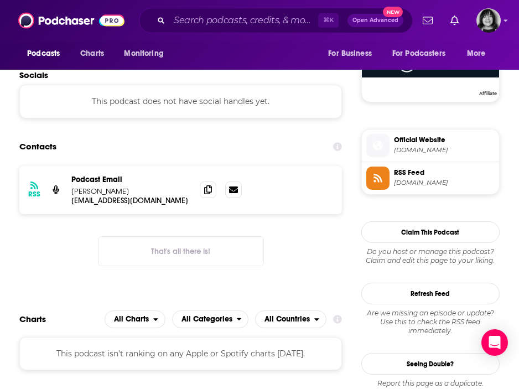
scroll to position [804, 0]
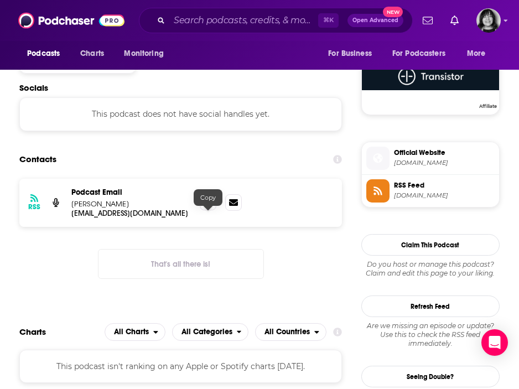
click at [206, 206] on icon at bounding box center [208, 202] width 8 height 9
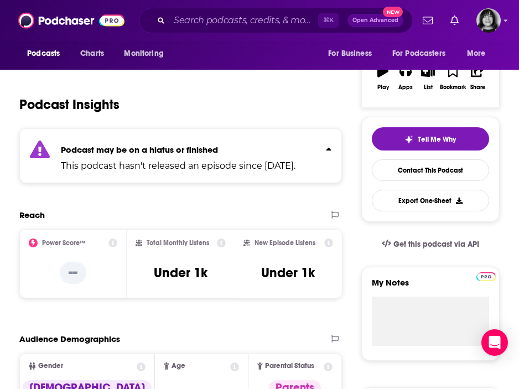
scroll to position [150, 0]
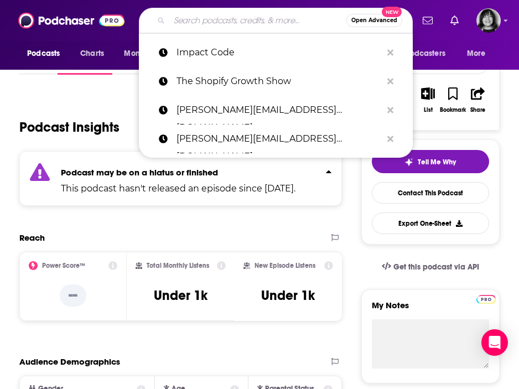
click at [198, 14] on input "Search podcasts, credits, & more..." at bounding box center [257, 21] width 177 height 18
paste input "Imposters (Morning Brew)"
type input "Imposters (Morning Brew)"
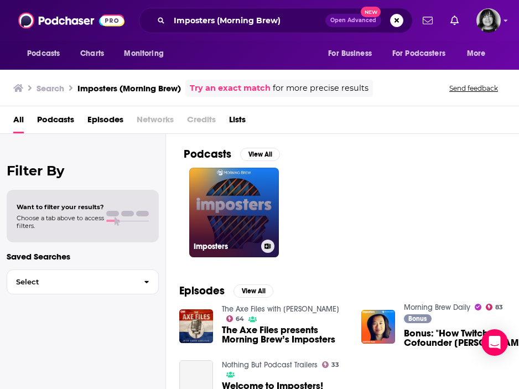
click at [243, 241] on div "Imposters" at bounding box center [234, 246] width 81 height 13
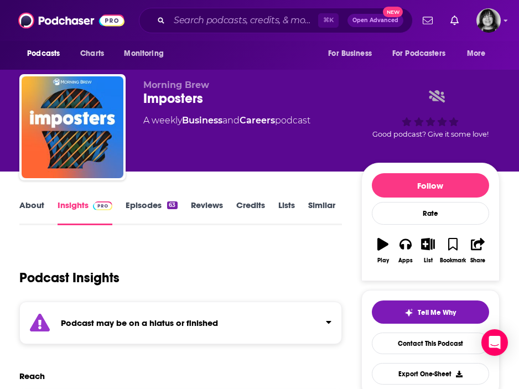
scroll to position [76, 0]
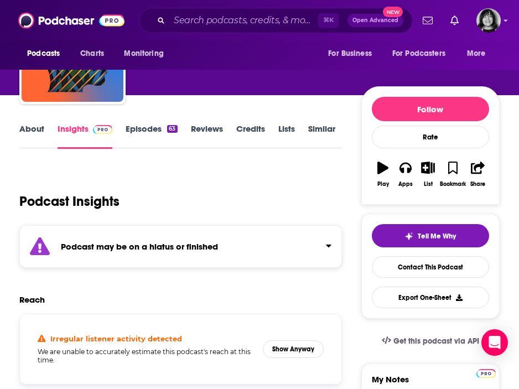
click at [243, 241] on div "Podcast may be on a hiatus or finished" at bounding box center [180, 246] width 323 height 43
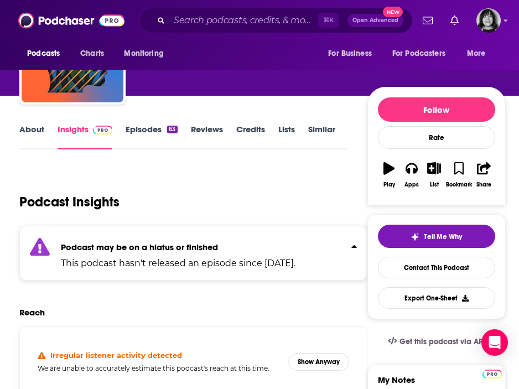
scroll to position [0, 0]
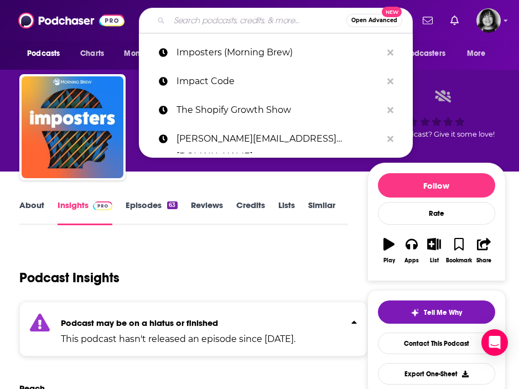
click at [206, 16] on input "Search podcasts, credits, & more..." at bounding box center [257, 21] width 177 height 18
paste input "Improve It!"
type input "Improve It!"
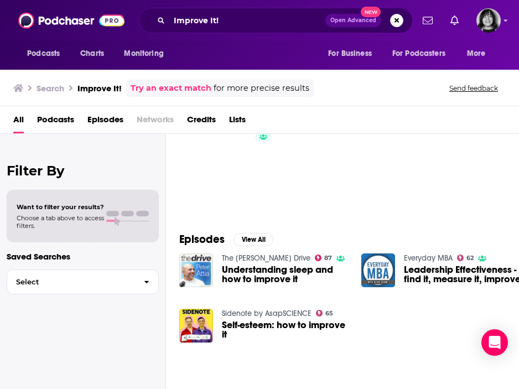
scroll to position [62, 0]
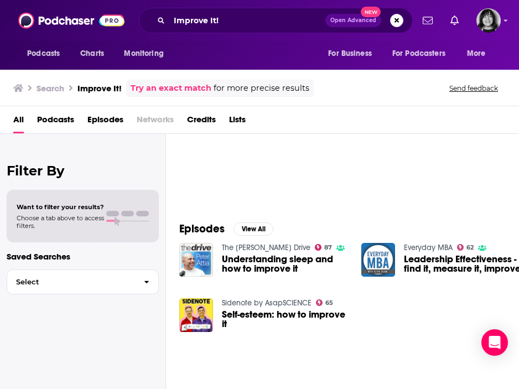
click at [196, 11] on div "Improve It! Open Advanced New" at bounding box center [276, 20] width 274 height 25
click at [196, 18] on input "Improve It!" at bounding box center [247, 21] width 156 height 18
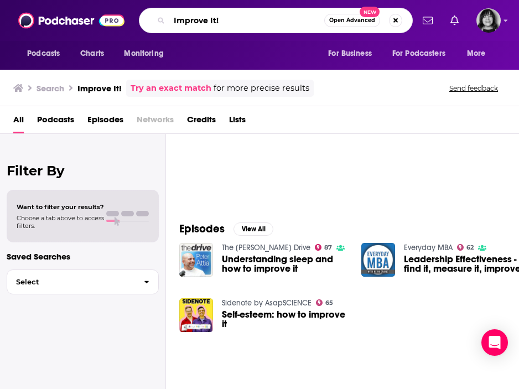
click at [196, 18] on input "Improve It!" at bounding box center [246, 21] width 155 height 18
paste input "n The Trenches"
type input "In The Trenches"
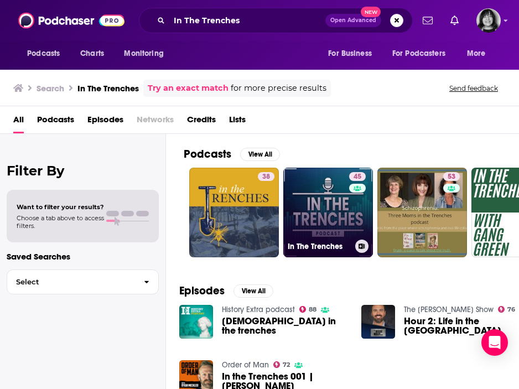
click at [313, 209] on link "45 In The Trenches" at bounding box center [328, 213] width 90 height 90
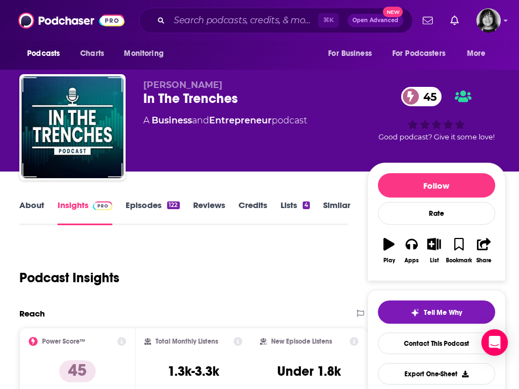
click at [186, 85] on span "[PERSON_NAME]" at bounding box center [182, 85] width 79 height 11
click at [29, 205] on link "About" at bounding box center [31, 212] width 25 height 25
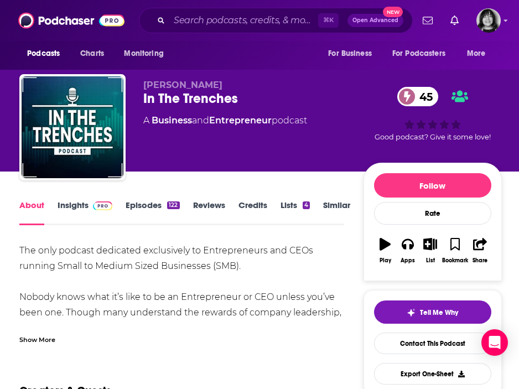
click at [70, 210] on link "Insights" at bounding box center [85, 212] width 55 height 25
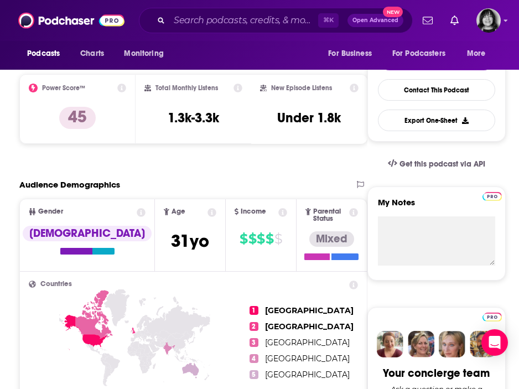
scroll to position [519, 0]
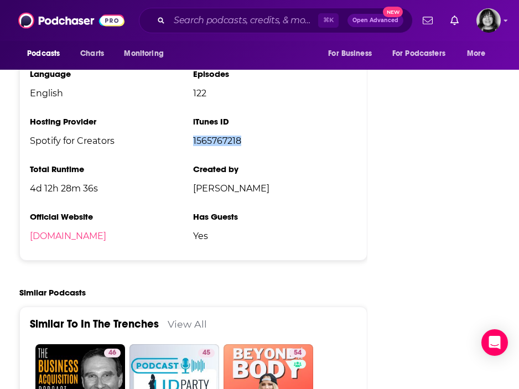
scroll to position [1645, 0]
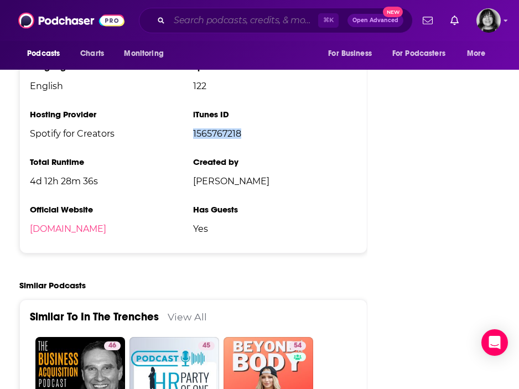
click at [188, 25] on input "Search podcasts, credits, & more..." at bounding box center [243, 21] width 149 height 18
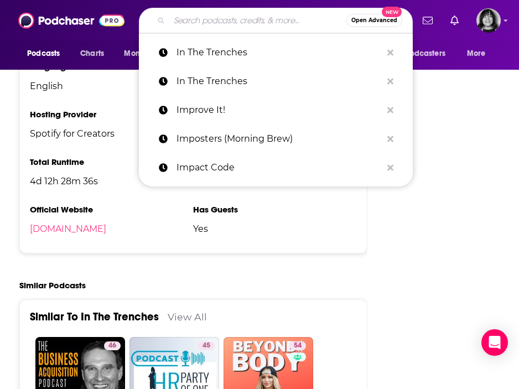
paste input "Inclusion Catalyst"
type input "Inclusion Catalyst"
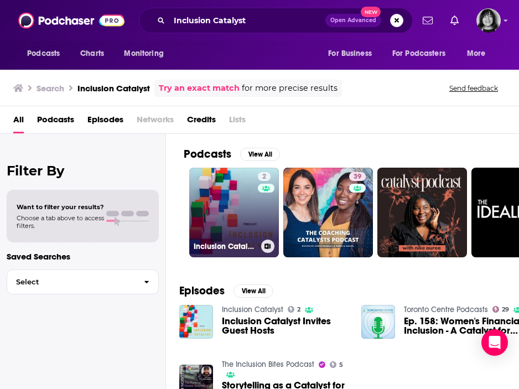
click at [209, 227] on link "2 Inclusion Catalyst" at bounding box center [234, 213] width 90 height 90
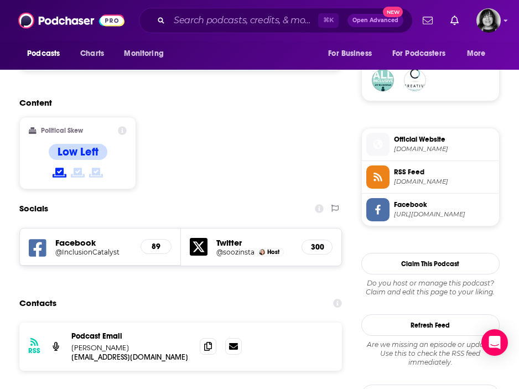
scroll to position [840, 0]
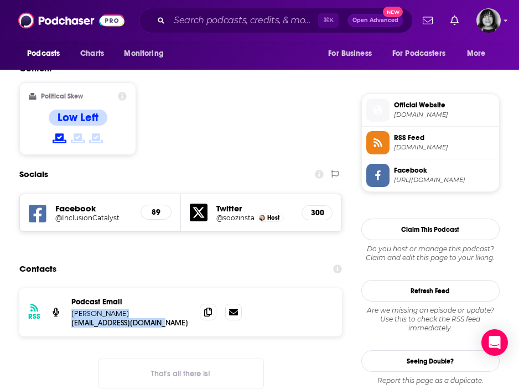
drag, startPoint x: 149, startPoint y: 287, endPoint x: 70, endPoint y: 277, distance: 80.4
click at [70, 288] on div "RSS Podcast Email Deborah Butler spicecake68@hotmail.com spicecake68@hotmail.com" at bounding box center [180, 312] width 323 height 48
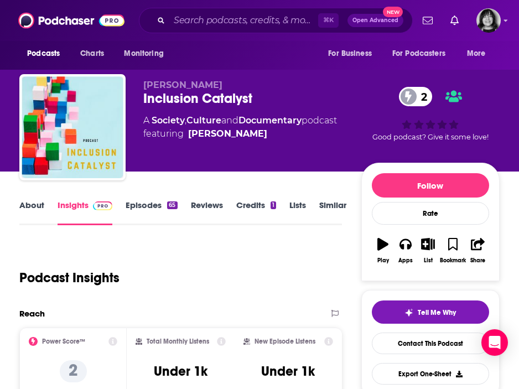
click at [34, 210] on link "About" at bounding box center [31, 212] width 25 height 25
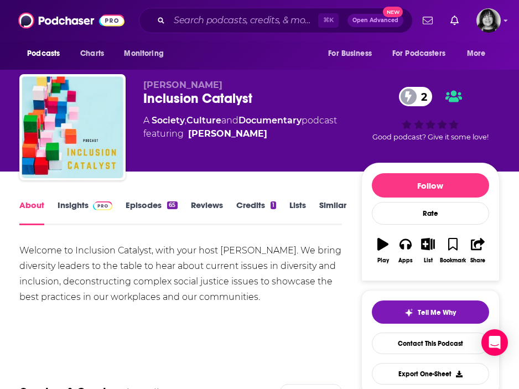
click at [169, 86] on span "Mickey Desai" at bounding box center [182, 85] width 79 height 11
copy p "Mickey Desai"
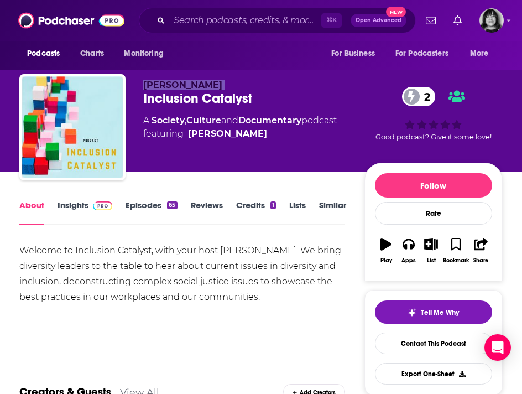
click at [64, 214] on link "Insights" at bounding box center [85, 212] width 55 height 25
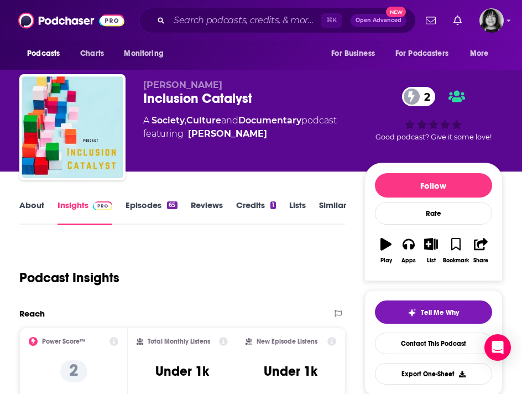
click at [71, 201] on link "Insights" at bounding box center [85, 212] width 55 height 25
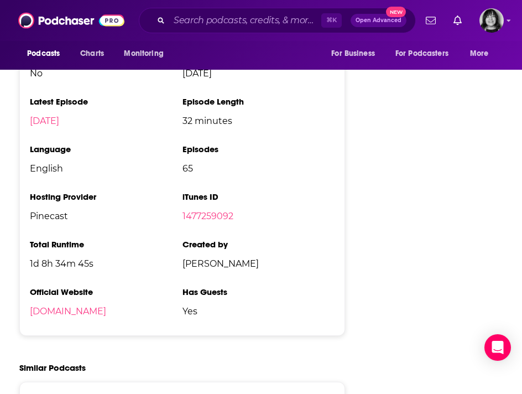
scroll to position [1456, 0]
